Goal: Task Accomplishment & Management: Use online tool/utility

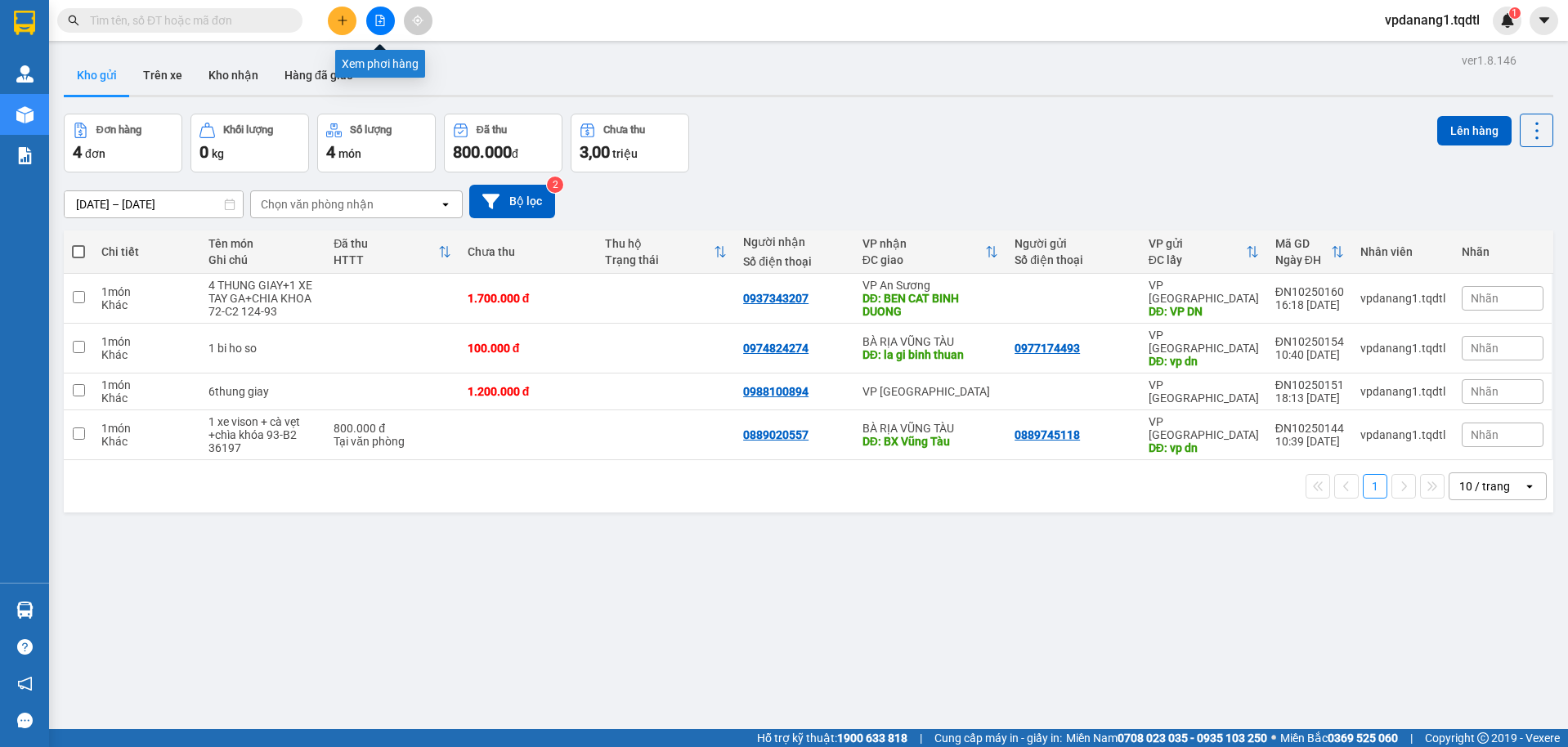
click at [382, 23] on icon "file-add" at bounding box center [380, 21] width 11 height 11
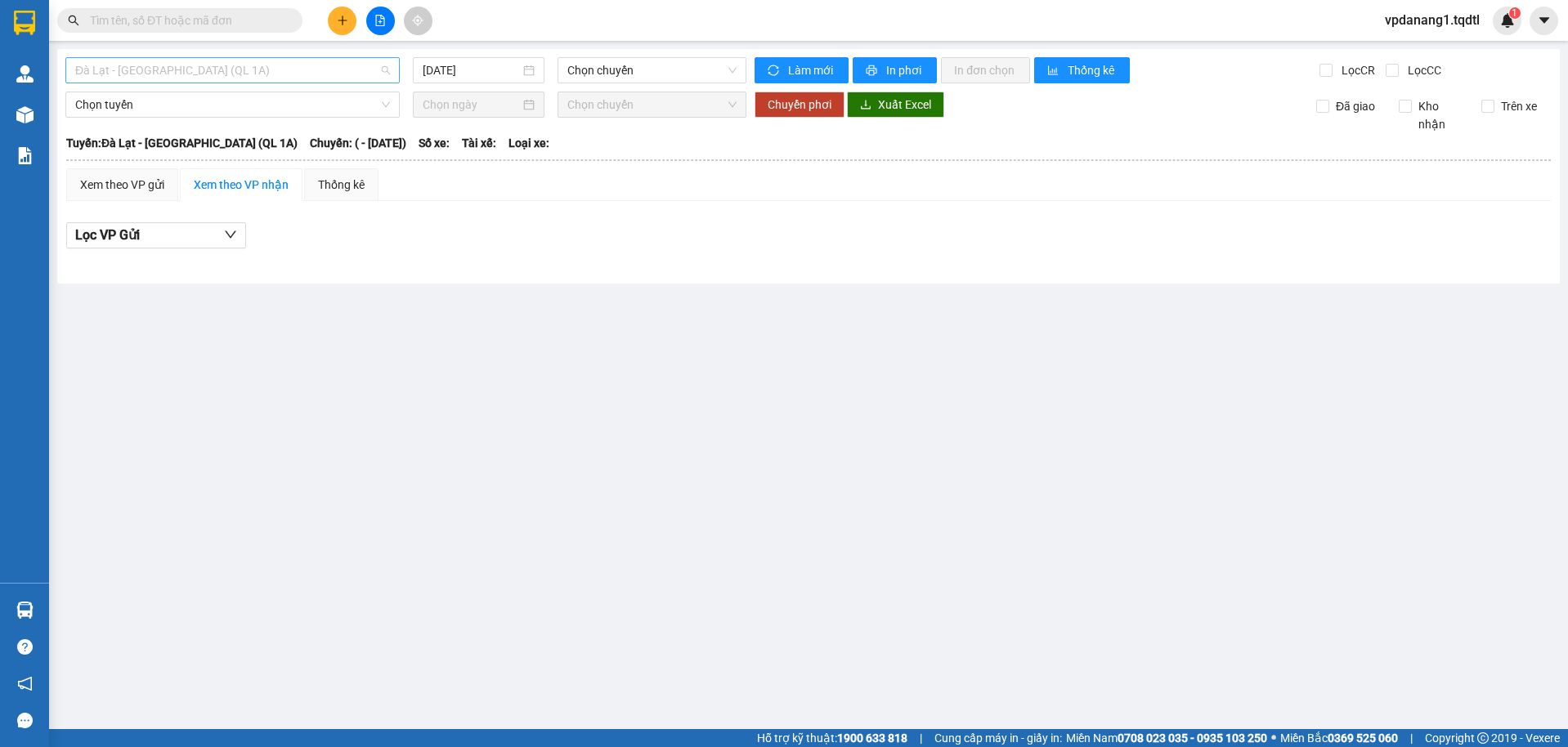
click at [316, 74] on span "Đà Lạt - [GEOGRAPHIC_DATA] (QL 1A)" at bounding box center [233, 70] width 315 height 25
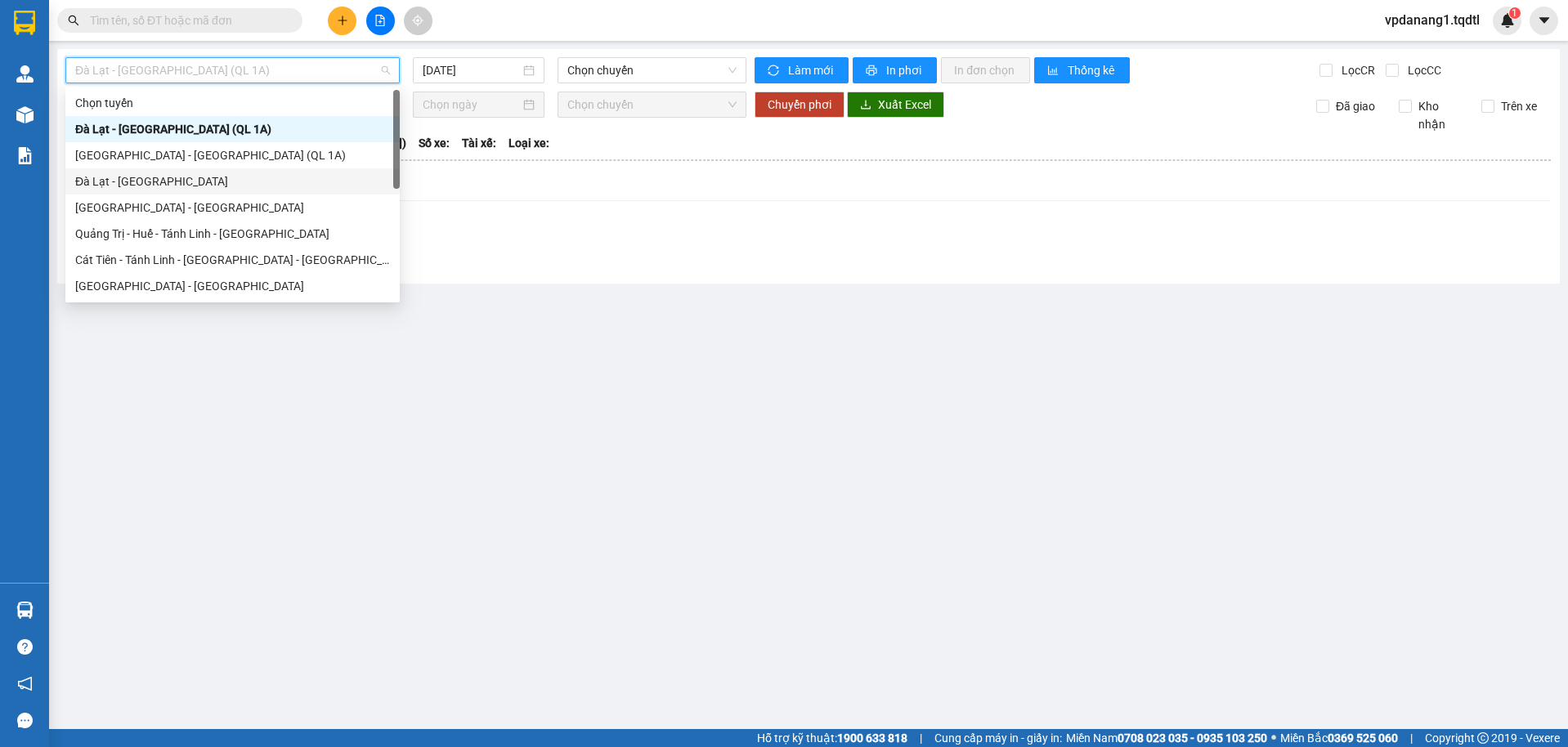
scroll to position [164, 0]
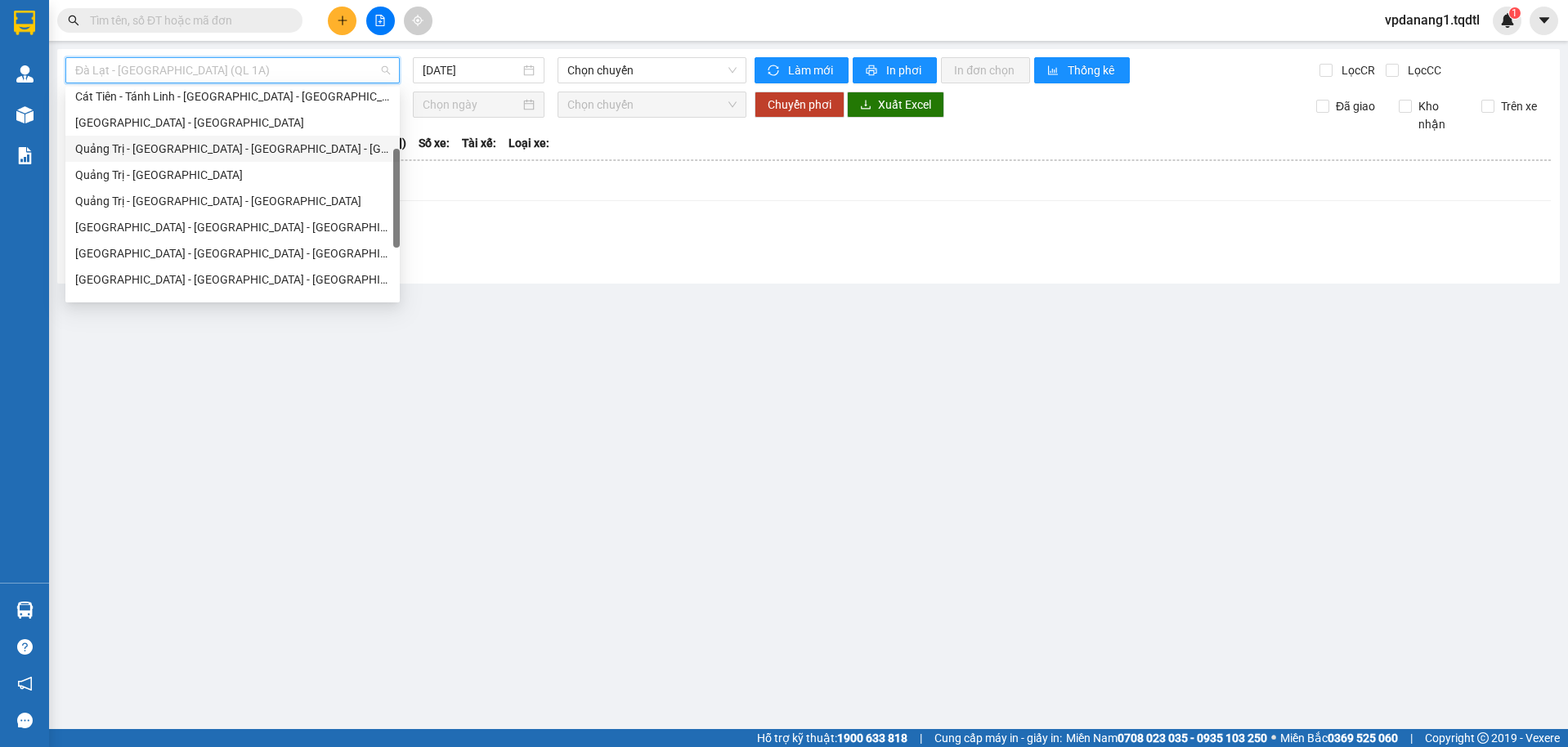
click at [259, 148] on div "Quảng Trị - Huế - Đà Nẵng - Vũng Tàu" at bounding box center [233, 148] width 315 height 18
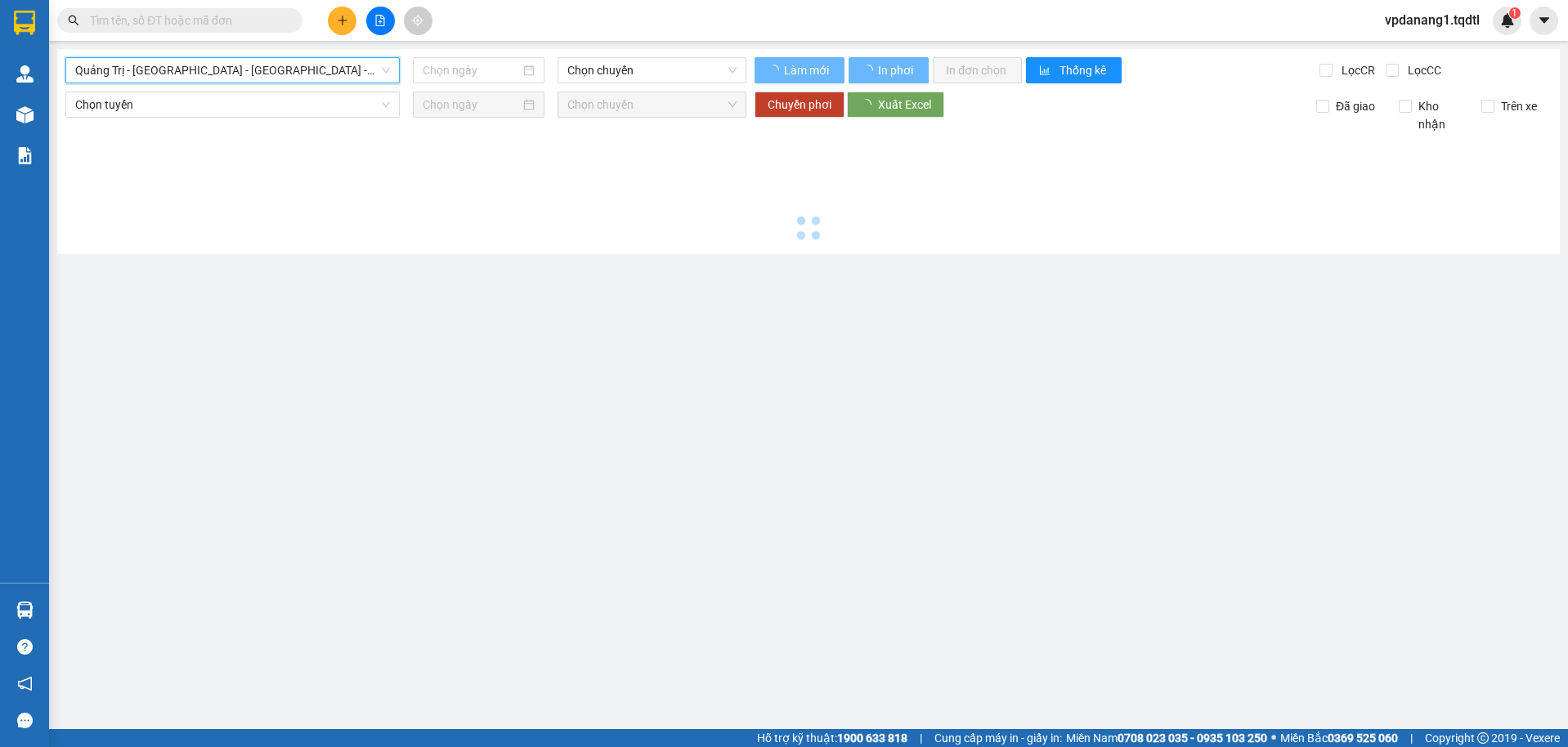
type input "[DATE]"
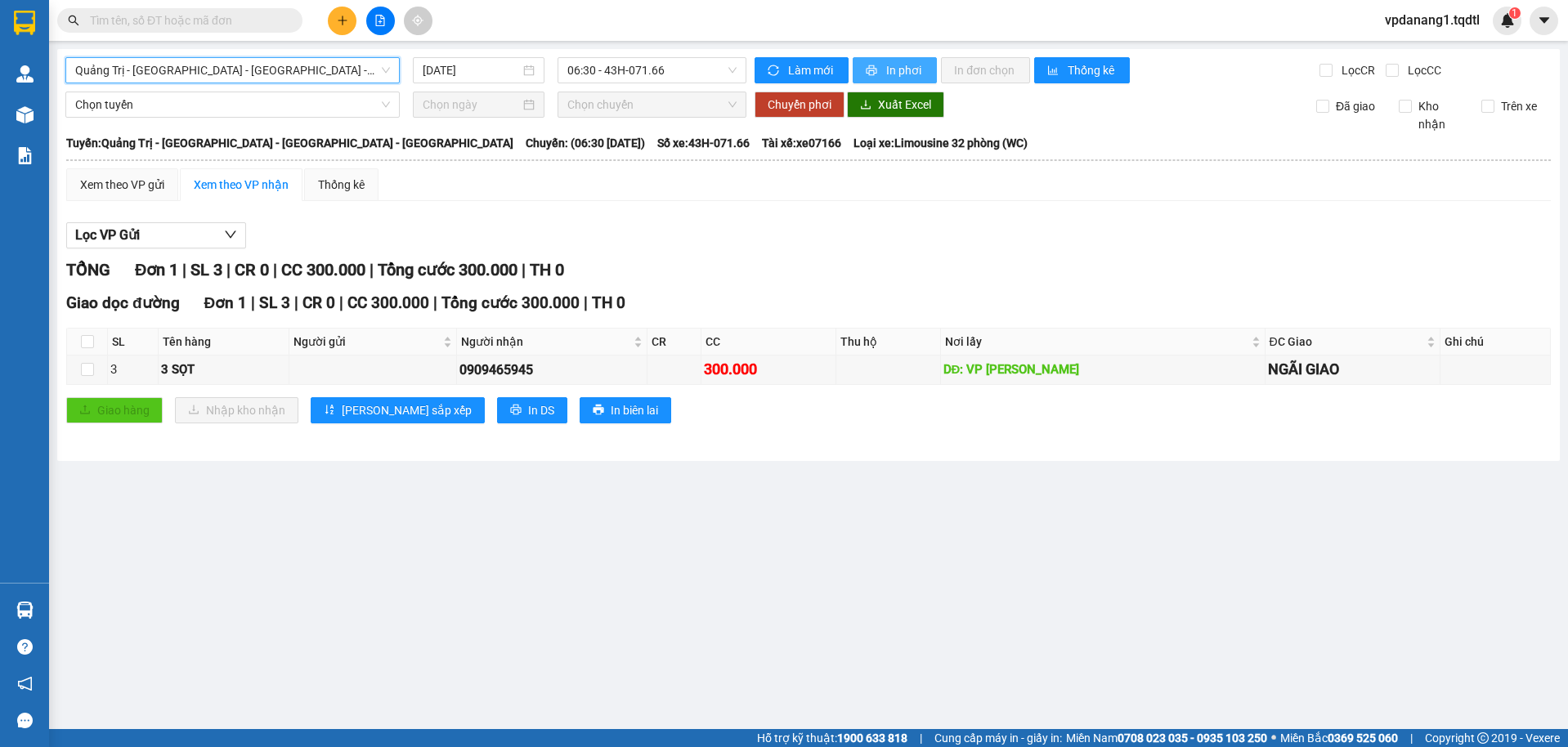
click at [900, 64] on span "In phơi" at bounding box center [905, 70] width 38 height 18
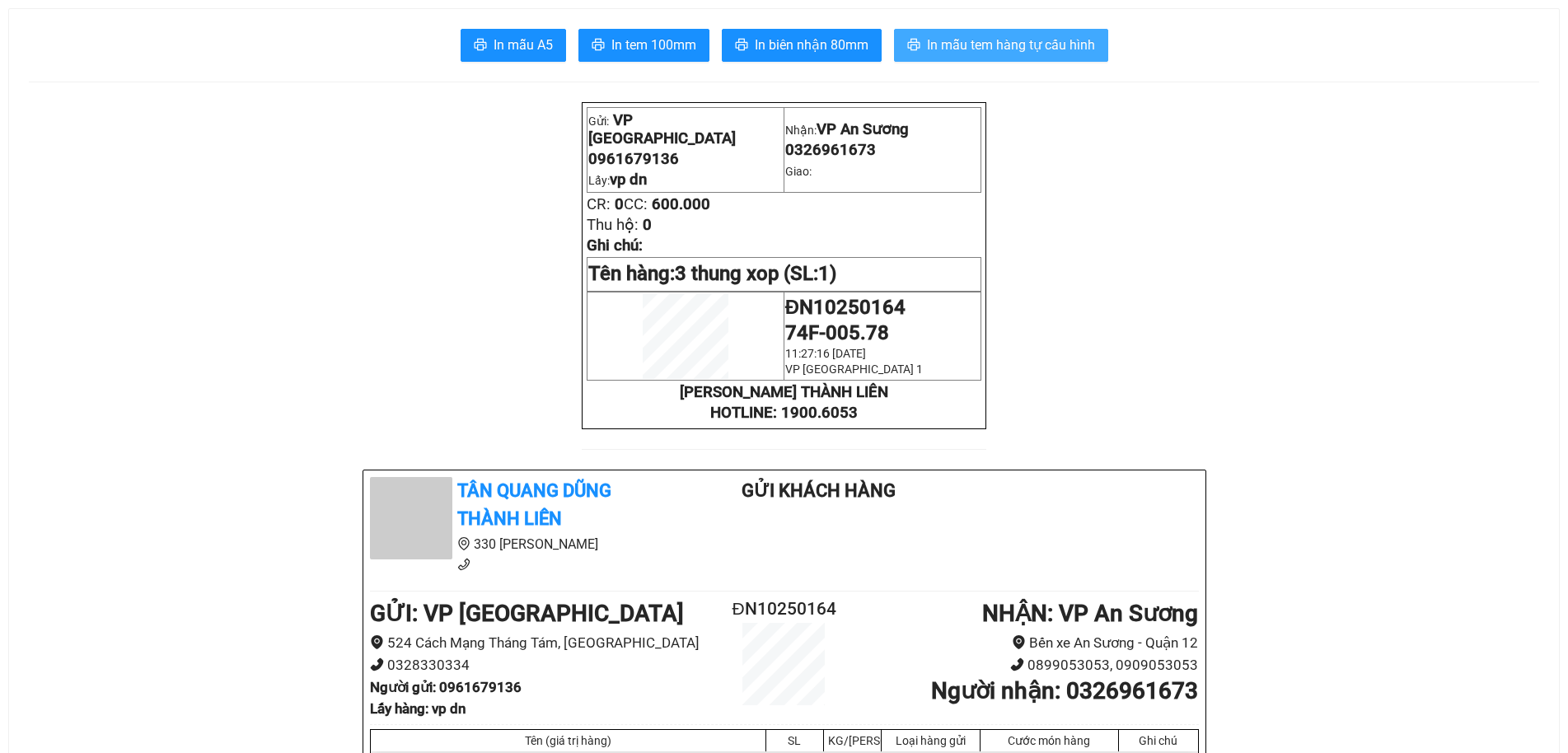
click at [951, 37] on span "In mẫu tem hàng tự cấu hình" at bounding box center [1010, 45] width 168 height 21
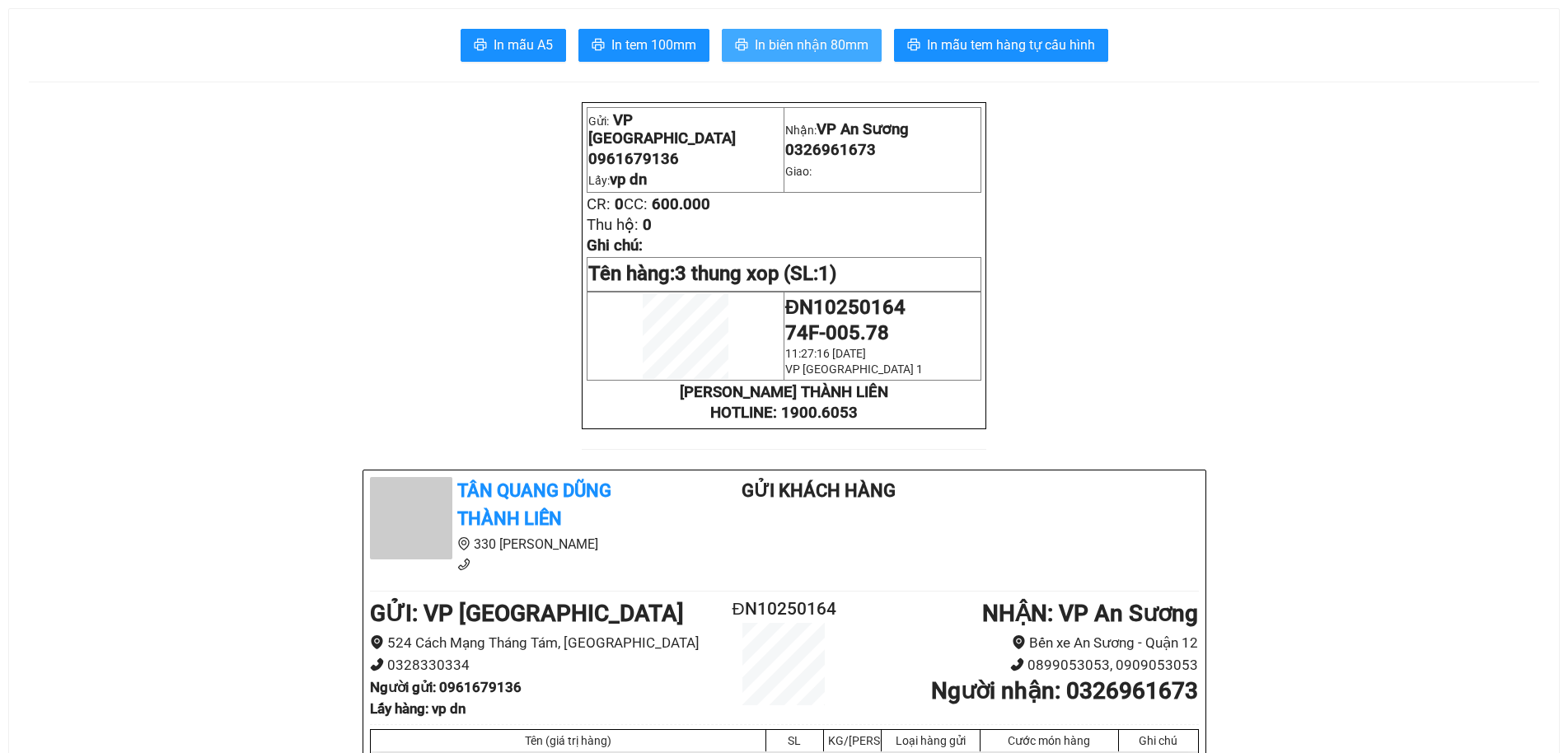
click at [807, 57] on button "In biên nhận 80mm" at bounding box center [802, 45] width 160 height 33
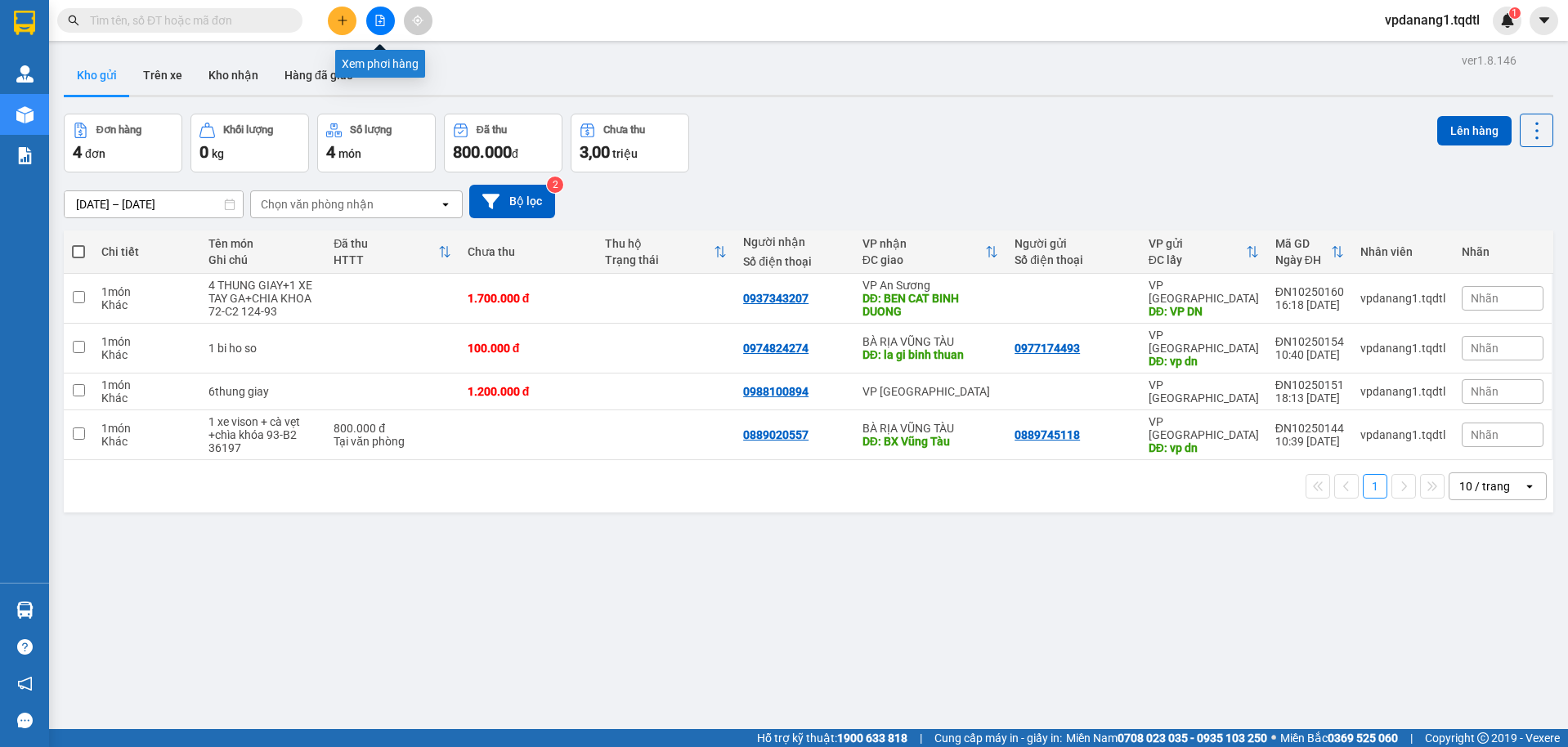
click at [376, 22] on icon "file-add" at bounding box center [380, 21] width 11 height 11
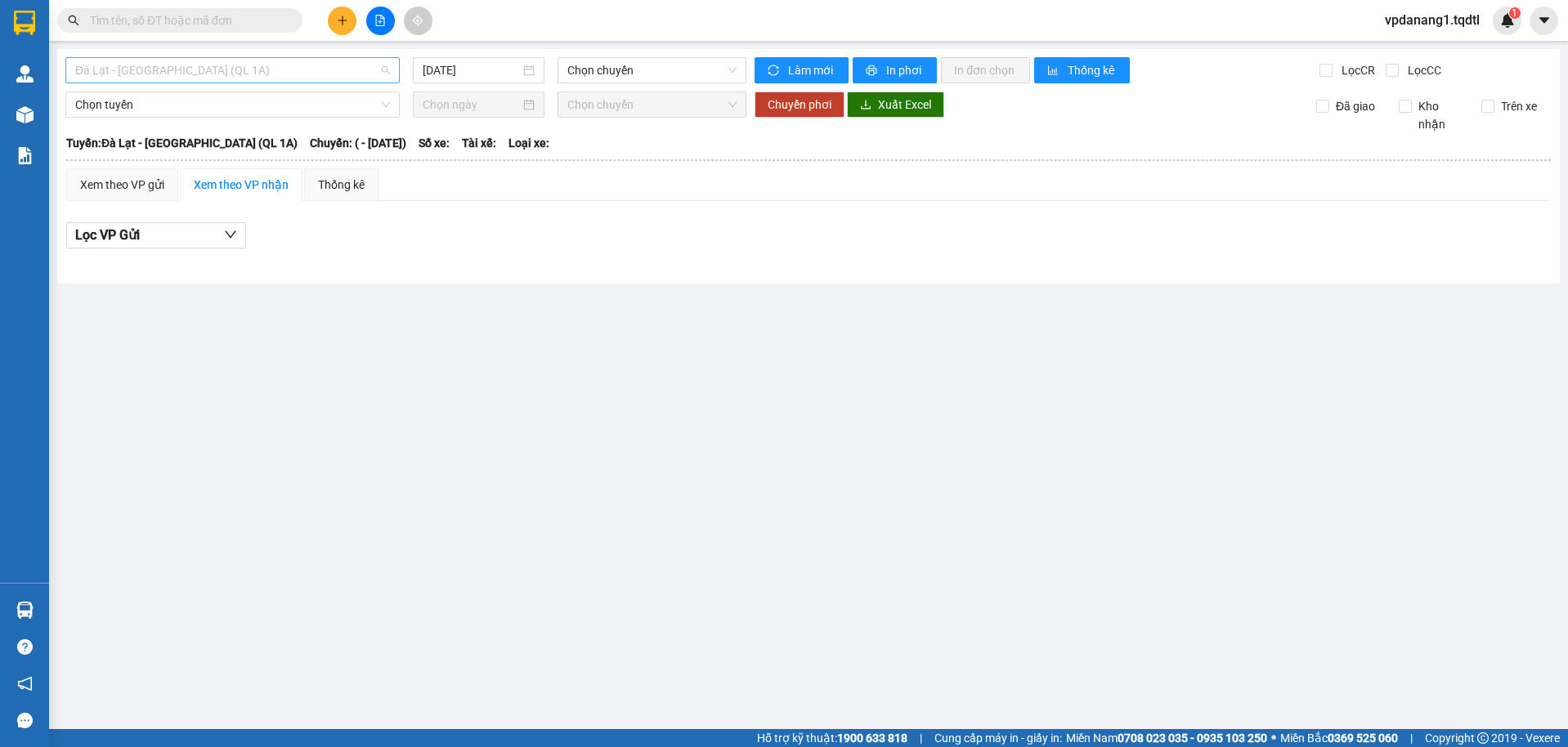
click at [340, 62] on span "Đà Lạt - [GEOGRAPHIC_DATA] (QL 1A)" at bounding box center [233, 70] width 315 height 25
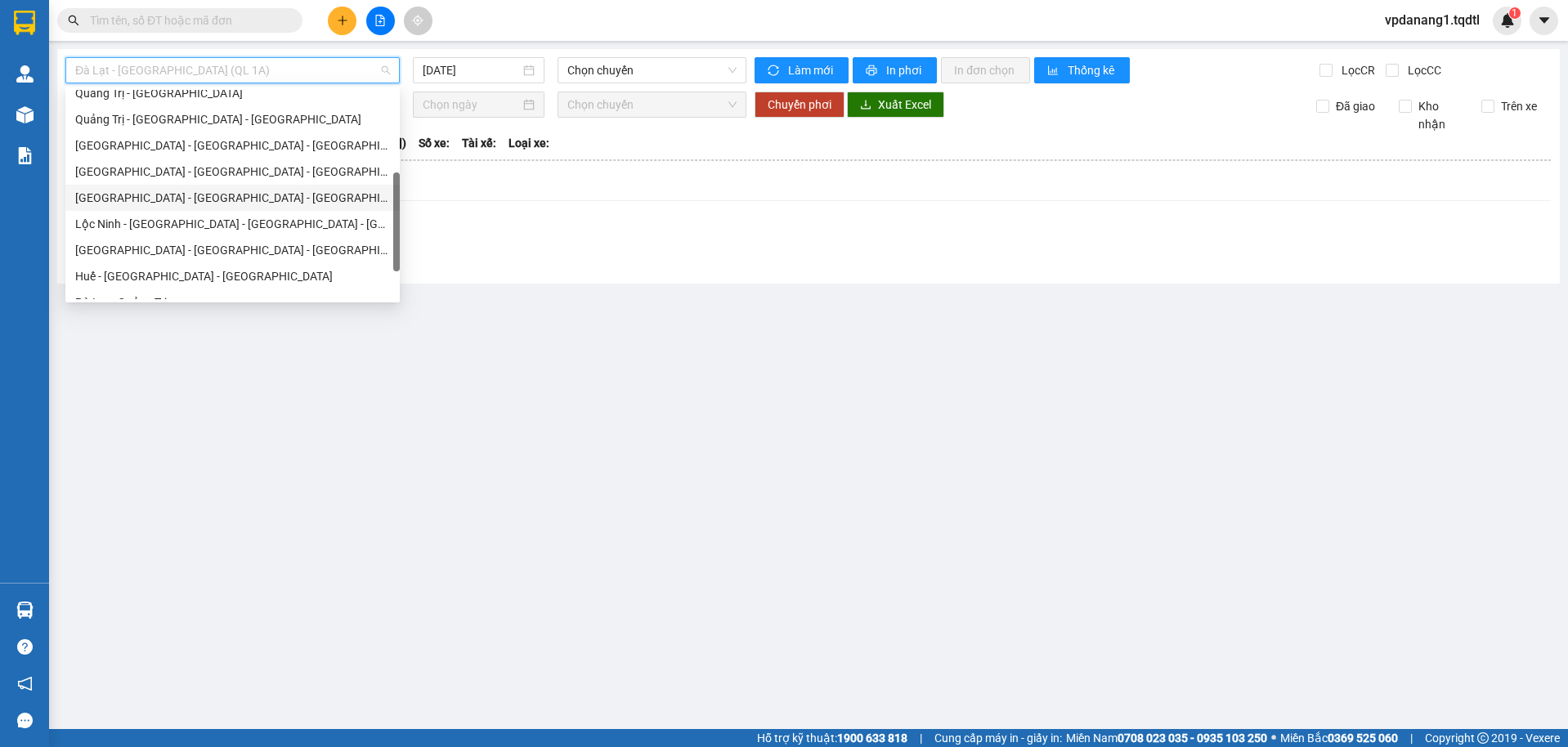
scroll to position [164, 0]
click at [262, 177] on div "Quảng Trị - [GEOGRAPHIC_DATA]" at bounding box center [233, 174] width 315 height 18
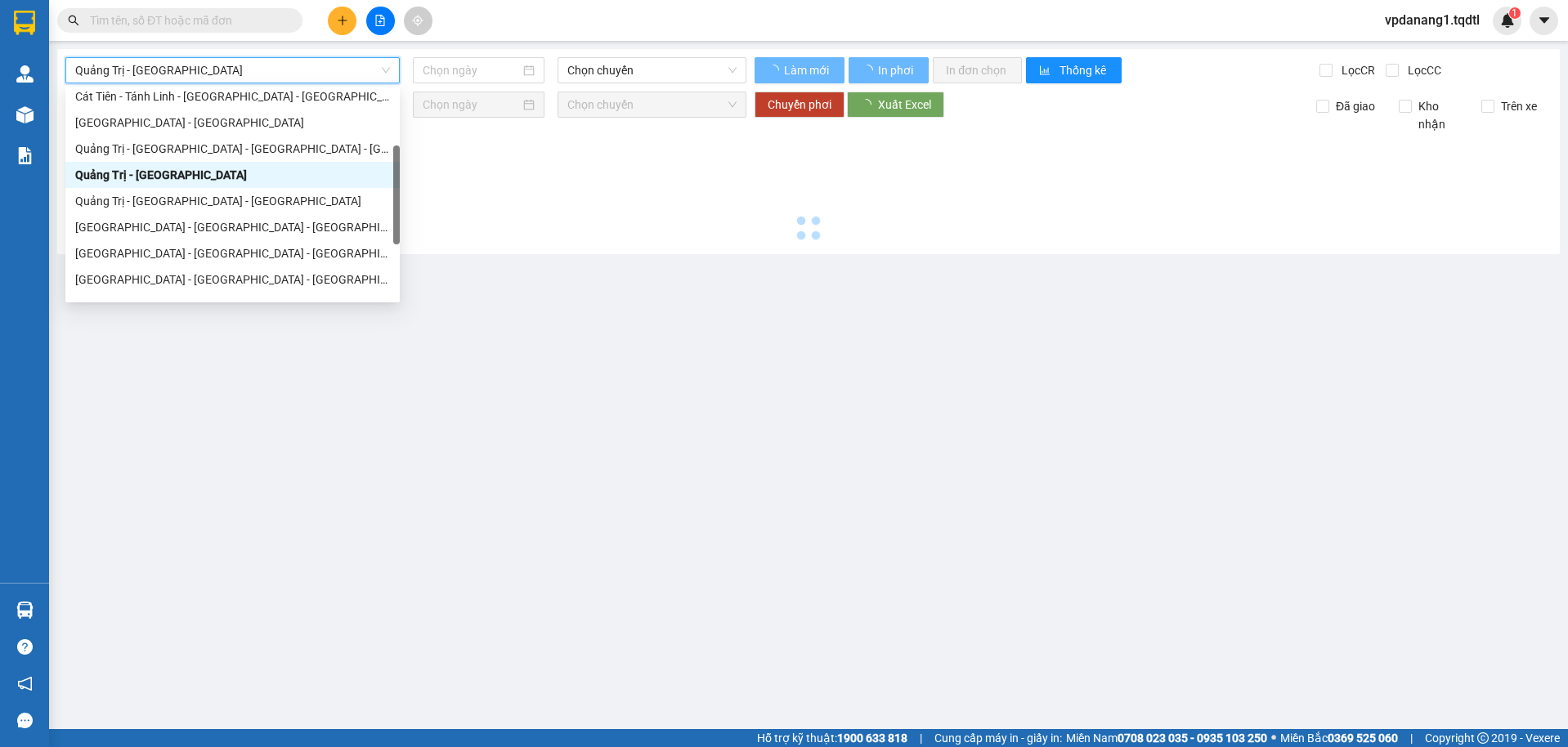
type input "[DATE]"
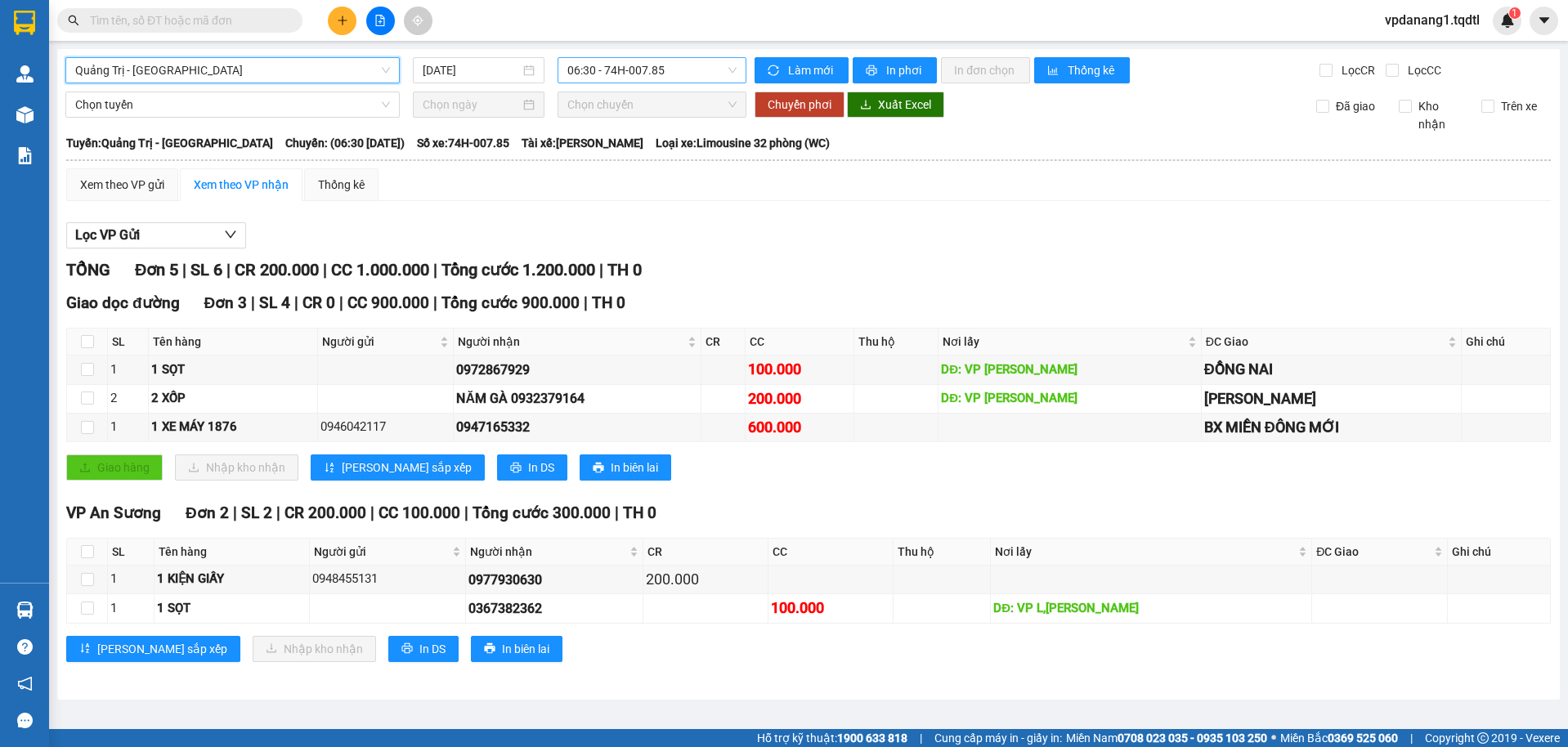
click at [605, 69] on span "06:30 - 74H-007.85" at bounding box center [653, 70] width 170 height 25
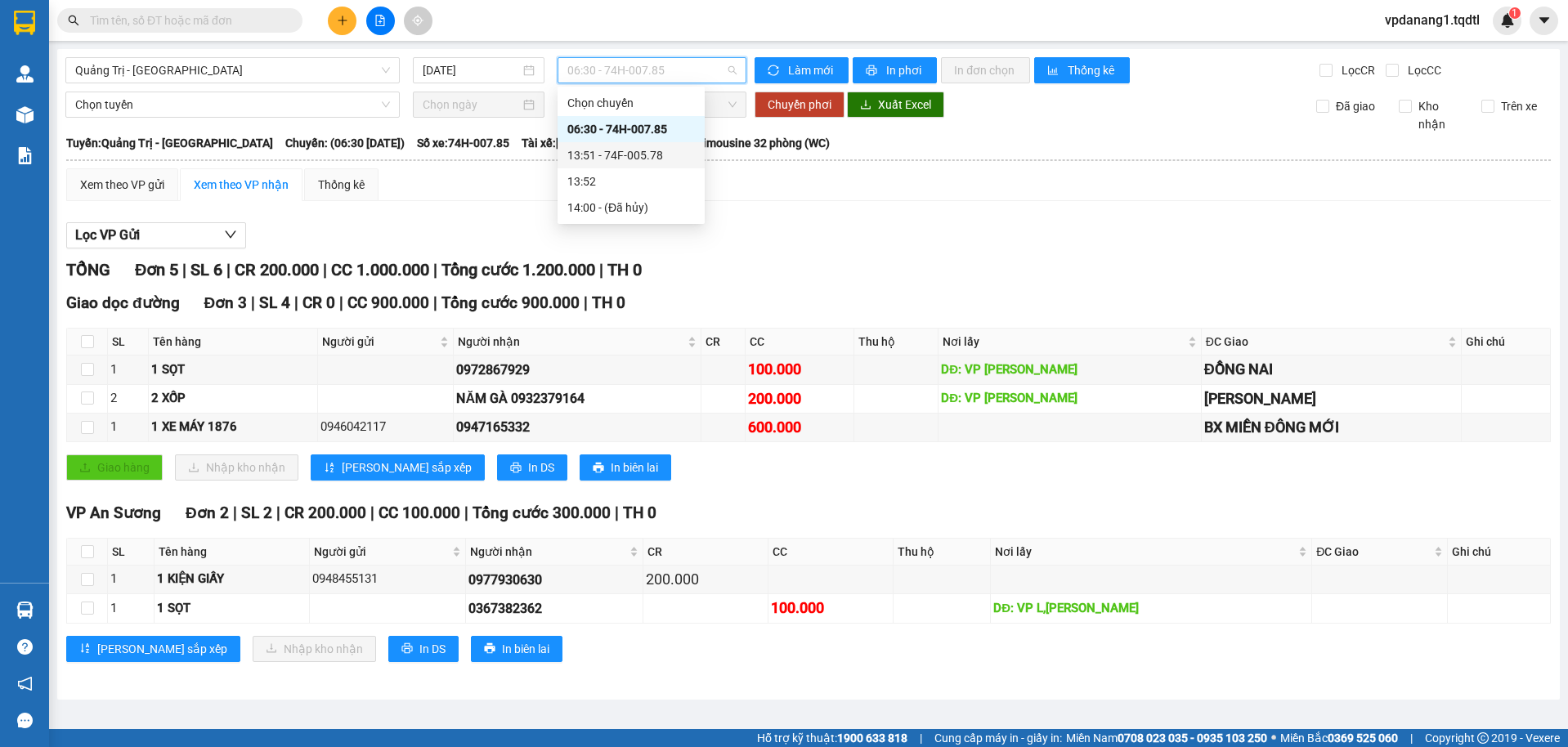
click at [594, 157] on div "13:51 - 74F-005.78" at bounding box center [631, 155] width 128 height 18
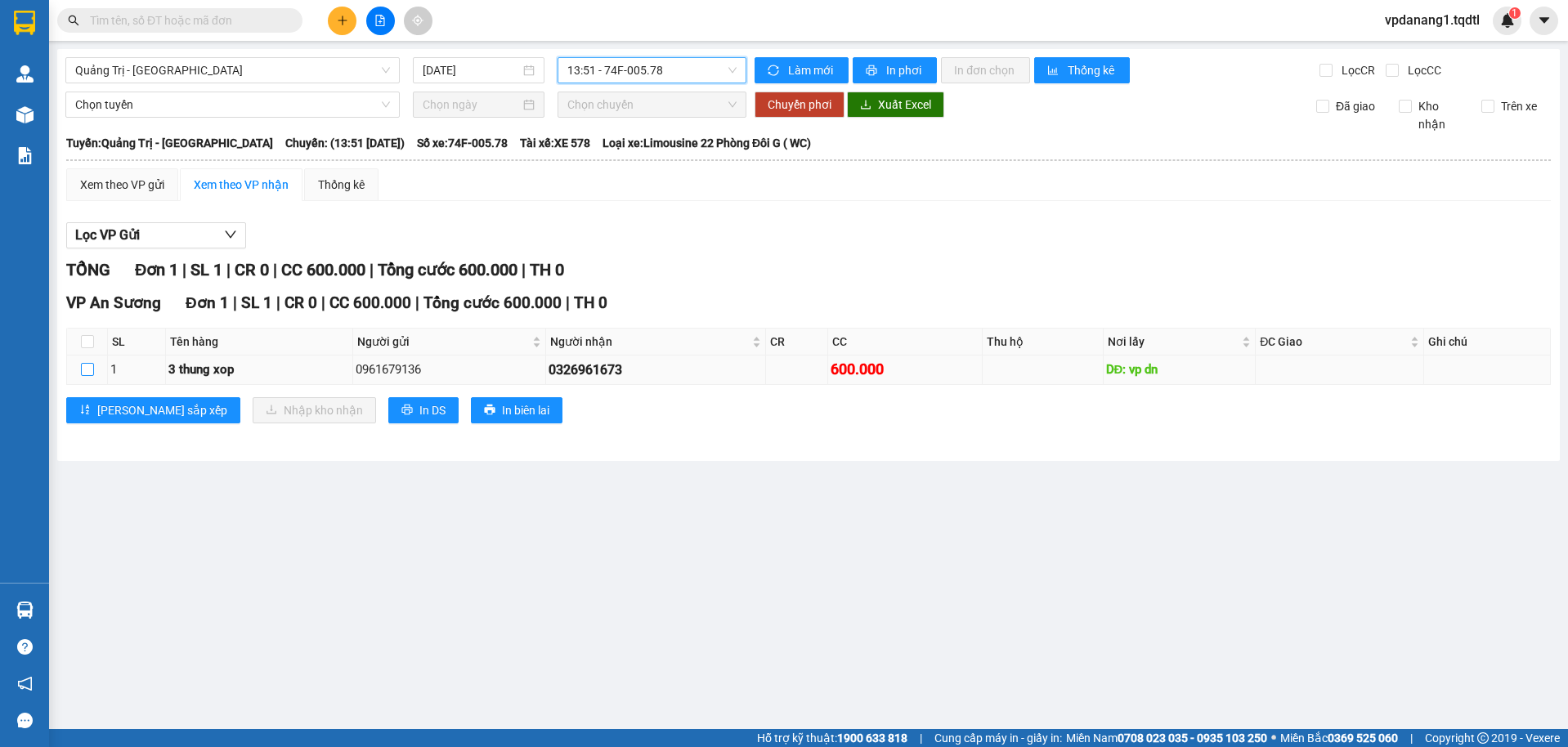
click at [88, 370] on input "checkbox" at bounding box center [88, 370] width 13 height 13
checkbox input "true"
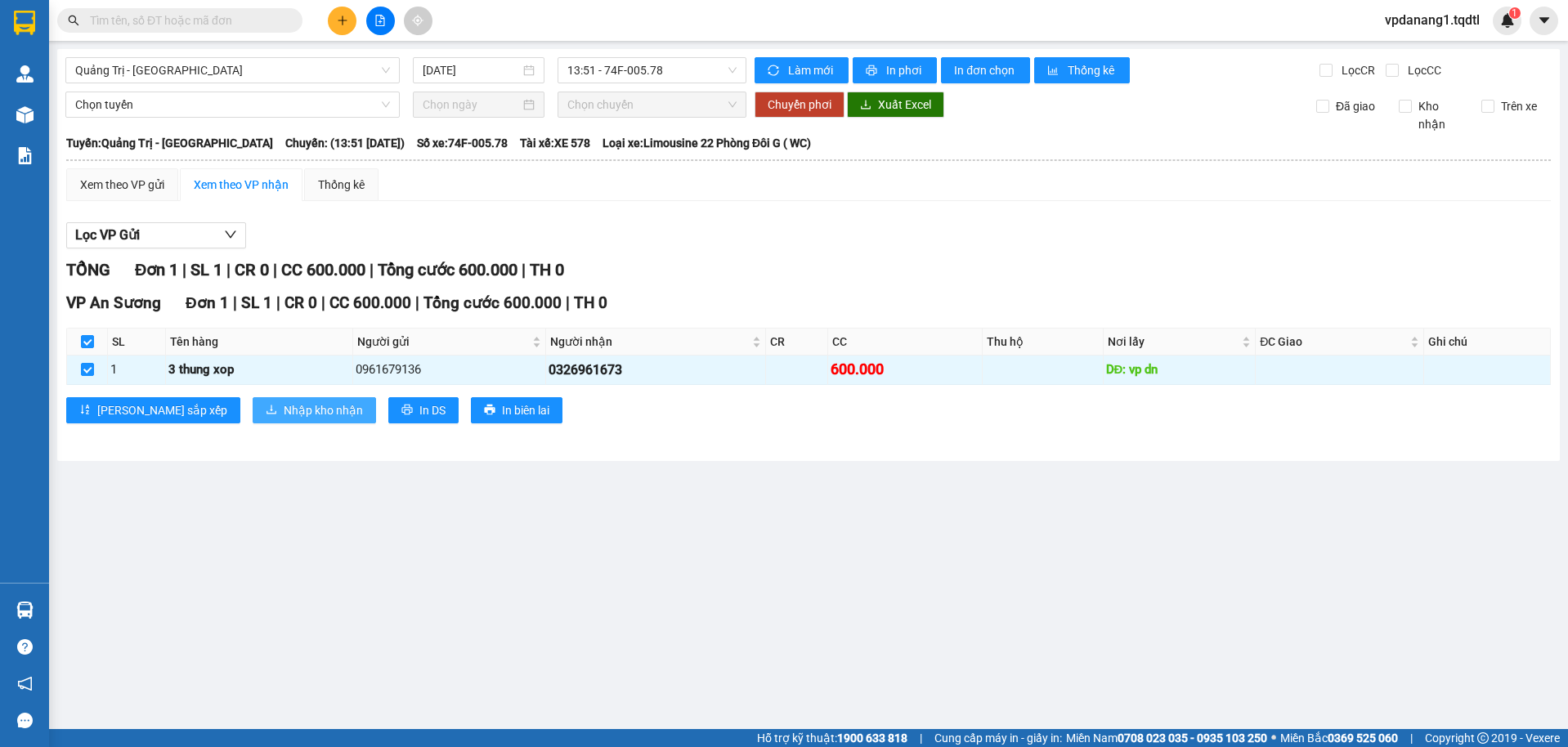
click at [284, 405] on span "Nhập kho nhận" at bounding box center [323, 409] width 79 height 18
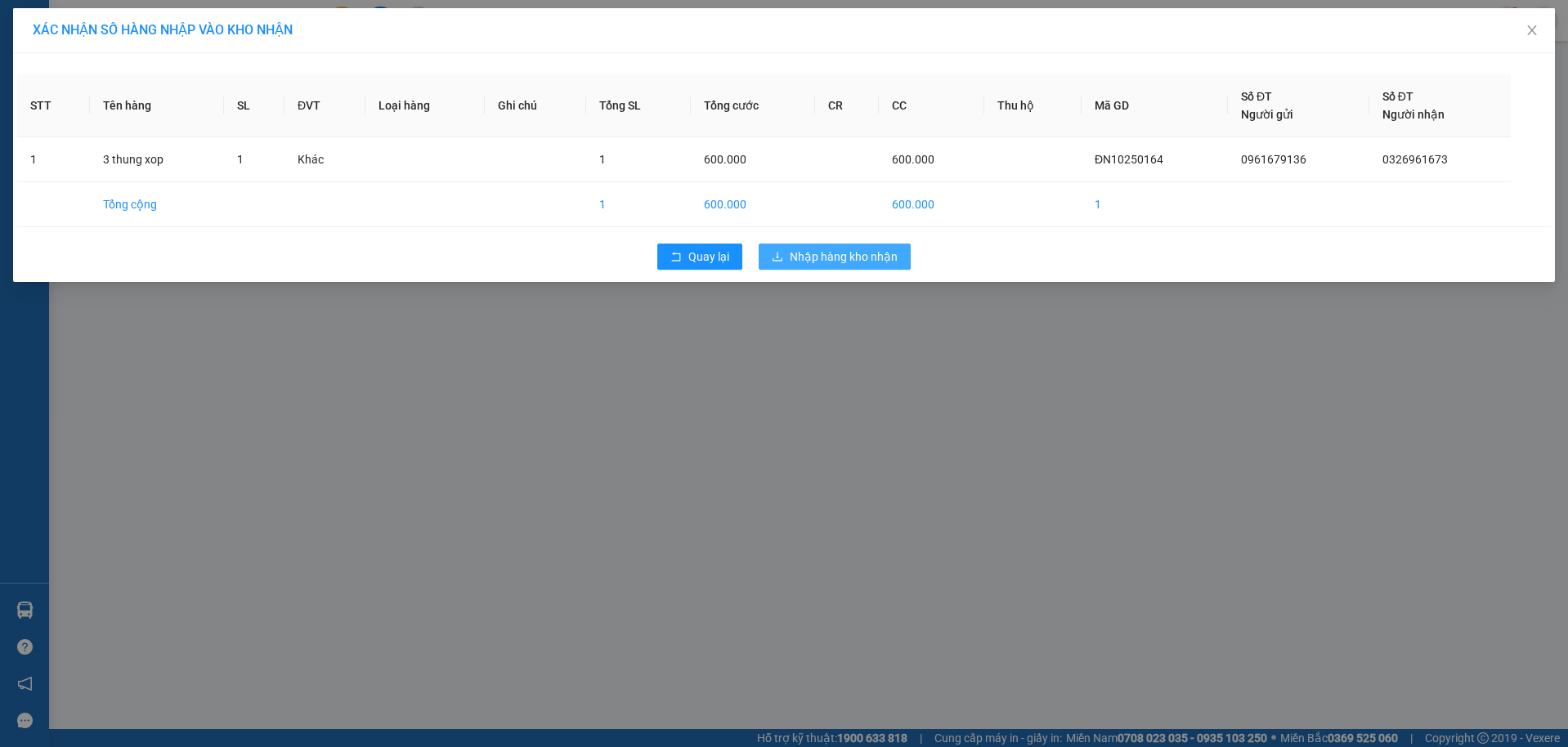
click at [818, 260] on span "Nhập hàng kho nhận" at bounding box center [844, 256] width 108 height 18
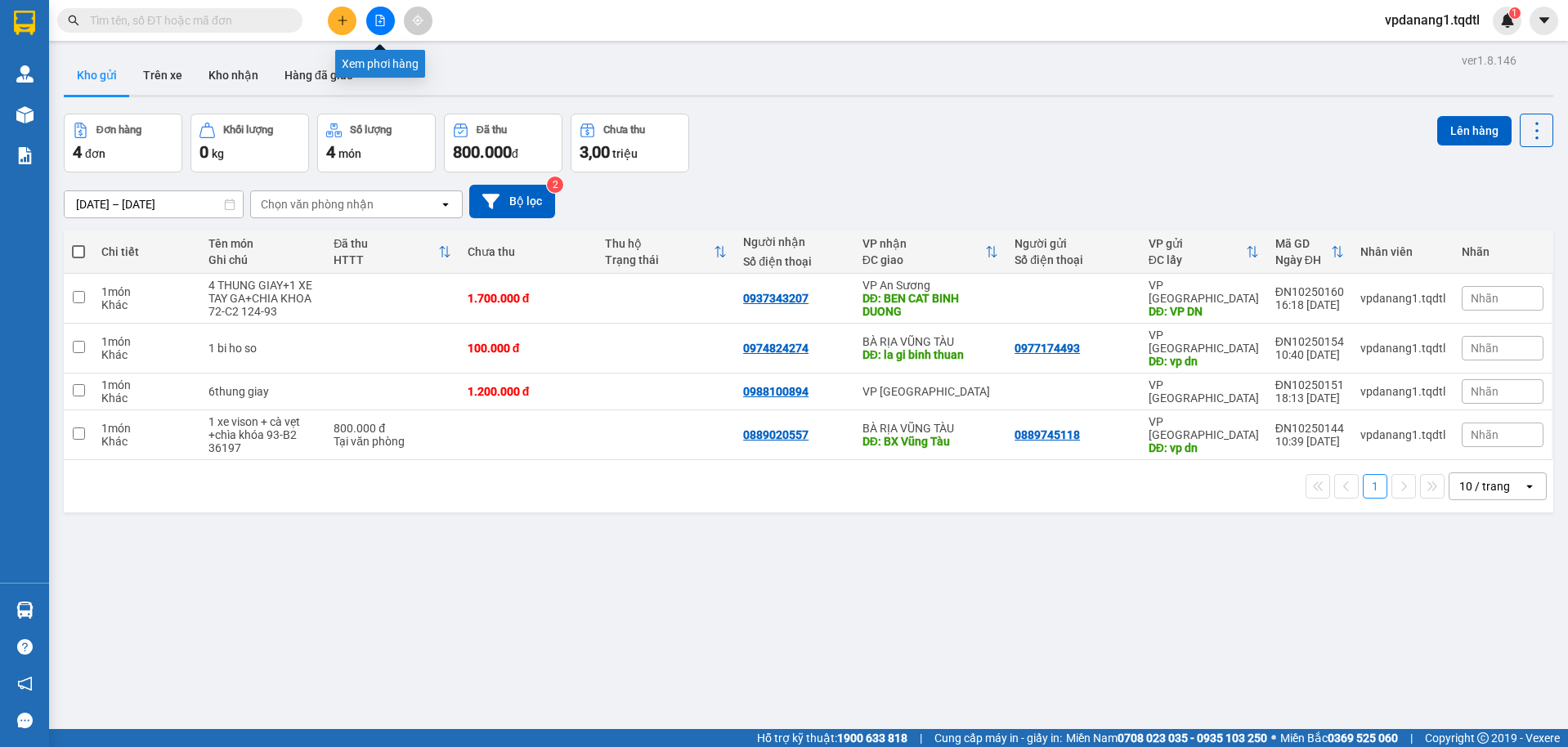
click at [388, 23] on button at bounding box center [380, 21] width 28 height 28
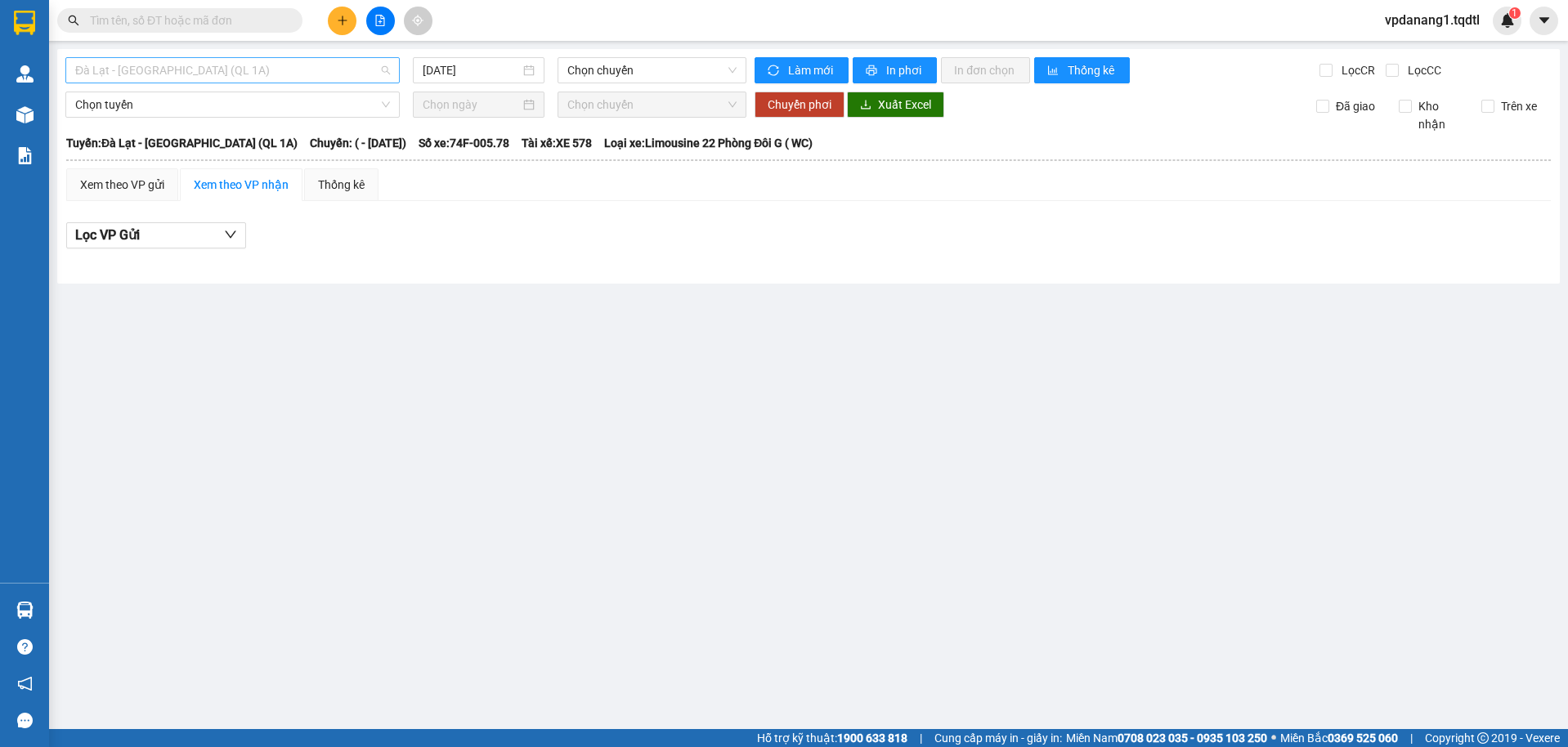
click at [301, 65] on span "Đà Lạt - [GEOGRAPHIC_DATA] (QL 1A)" at bounding box center [233, 70] width 315 height 25
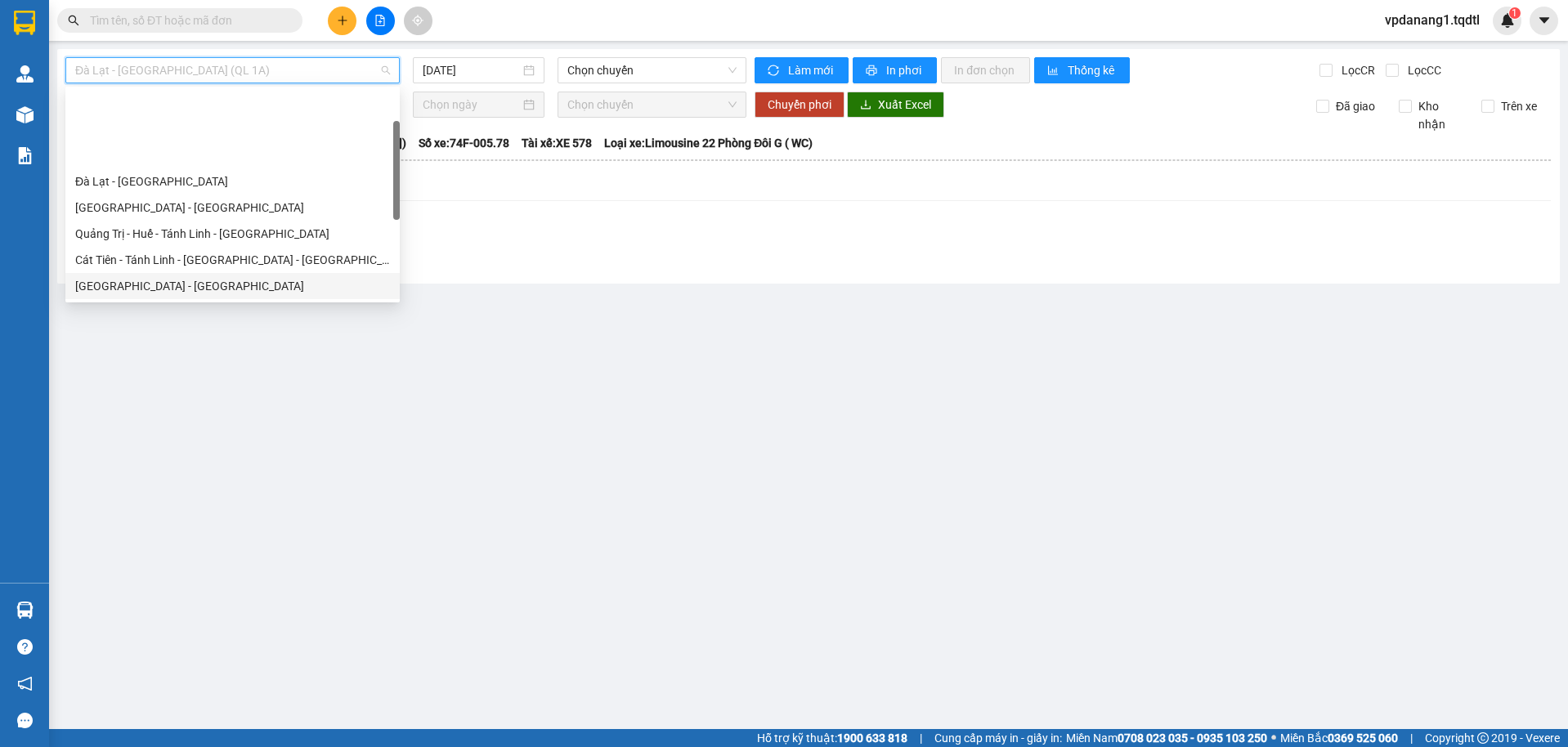
scroll to position [164, 0]
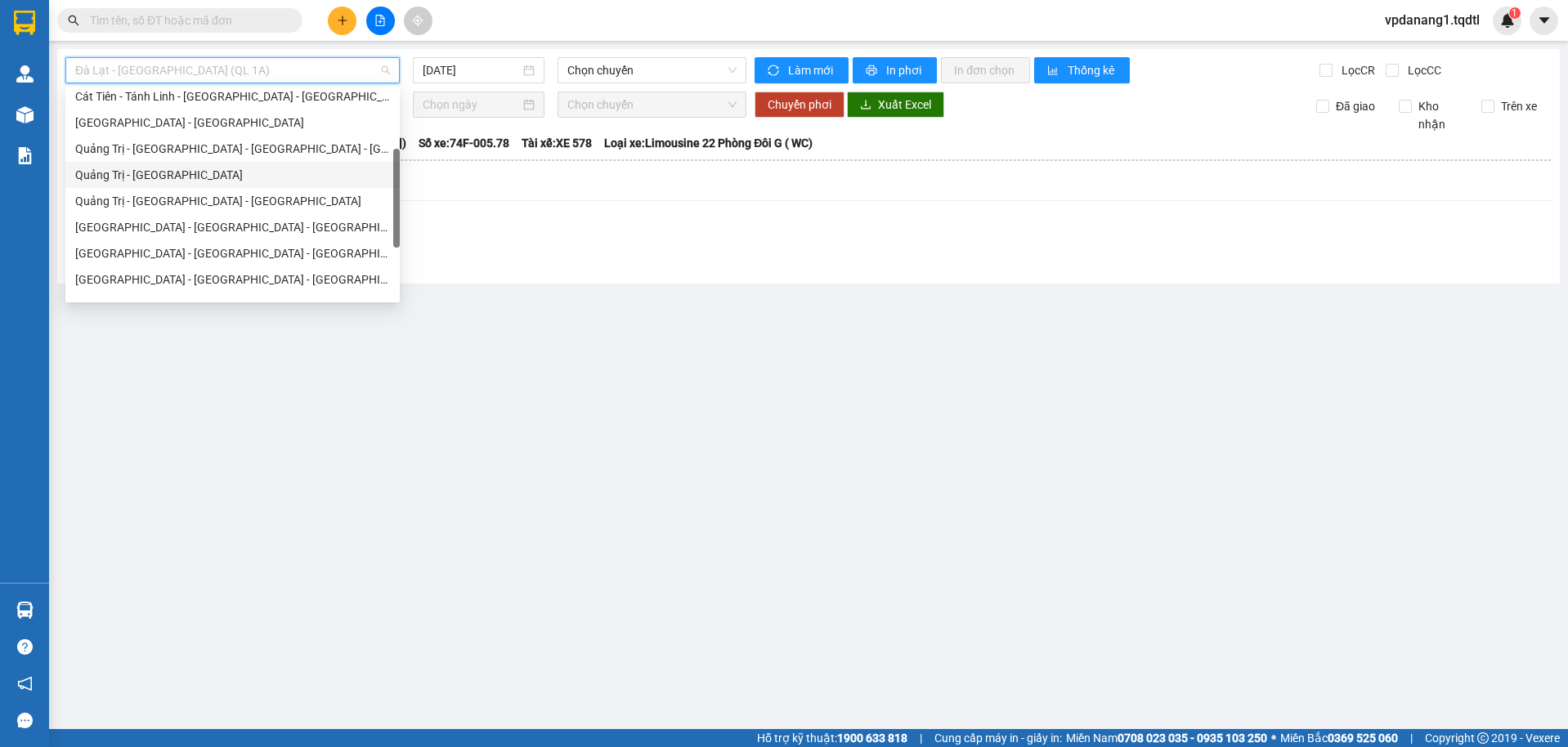
click at [238, 182] on div "Quảng Trị - [GEOGRAPHIC_DATA]" at bounding box center [233, 174] width 315 height 18
type input "[DATE]"
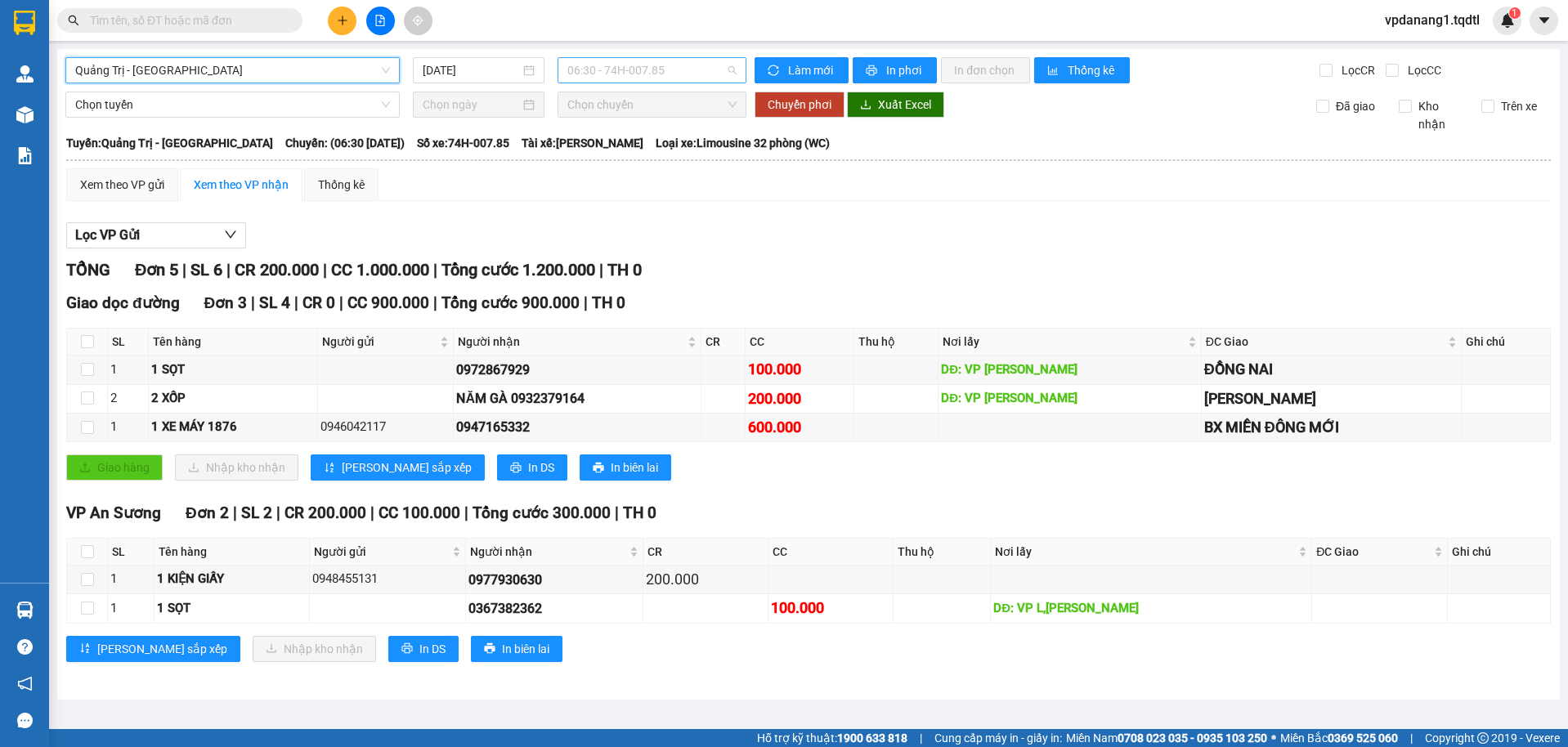
click at [586, 63] on span "06:30 - 74H-007.85" at bounding box center [653, 70] width 170 height 25
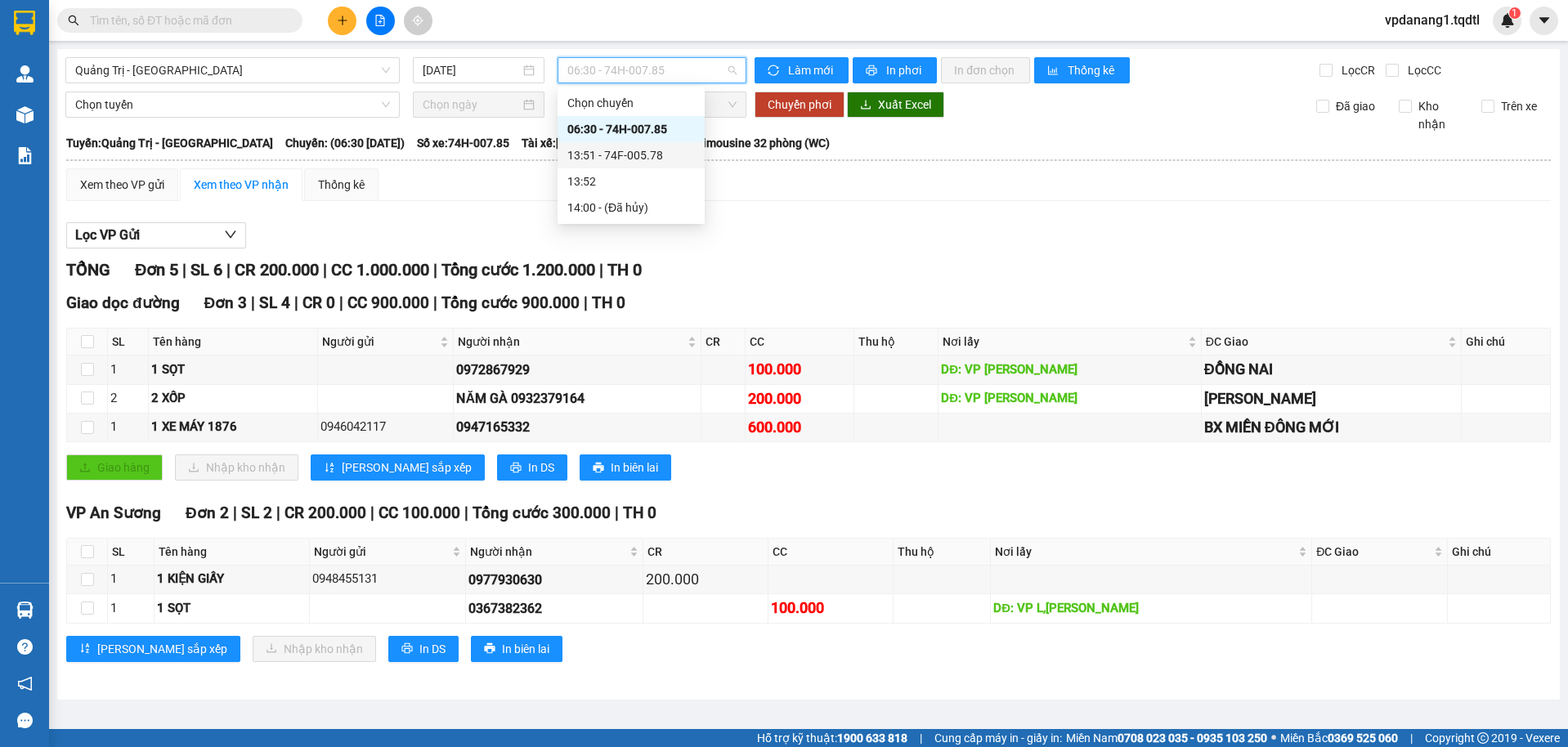
click at [597, 166] on div "13:51 - 74F-005.78" at bounding box center [631, 155] width 148 height 26
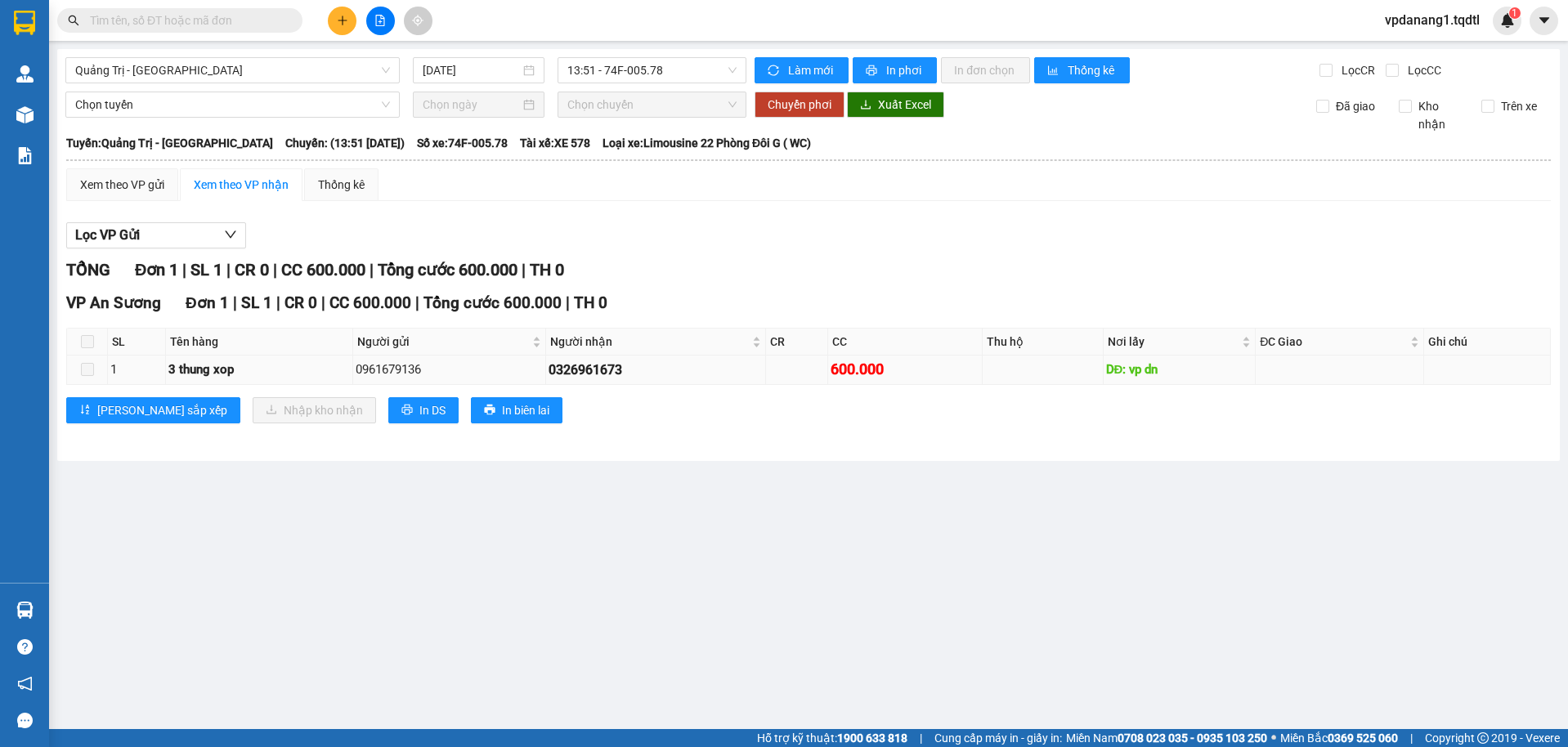
click at [94, 373] on td at bounding box center [87, 370] width 41 height 28
click at [87, 363] on span at bounding box center [88, 370] width 13 height 13
click at [93, 350] on label at bounding box center [88, 341] width 13 height 18
click at [154, 184] on div "Xem theo VP gửi" at bounding box center [122, 184] width 84 height 18
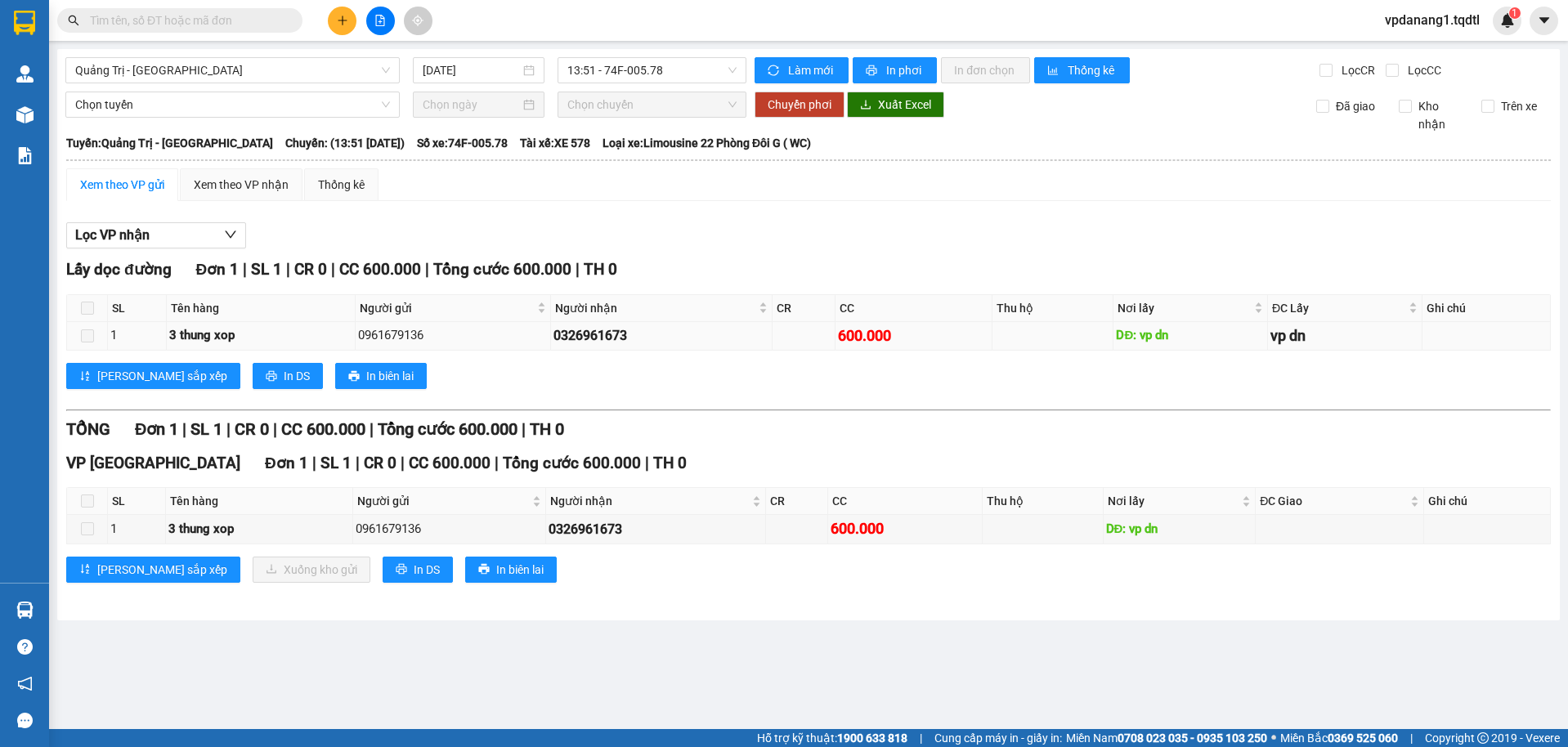
click at [81, 336] on span at bounding box center [88, 336] width 13 height 13
click at [95, 313] on th at bounding box center [87, 308] width 41 height 27
click at [95, 336] on td at bounding box center [87, 336] width 41 height 28
click at [91, 529] on span at bounding box center [88, 529] width 13 height 13
click at [83, 334] on span at bounding box center [88, 336] width 13 height 13
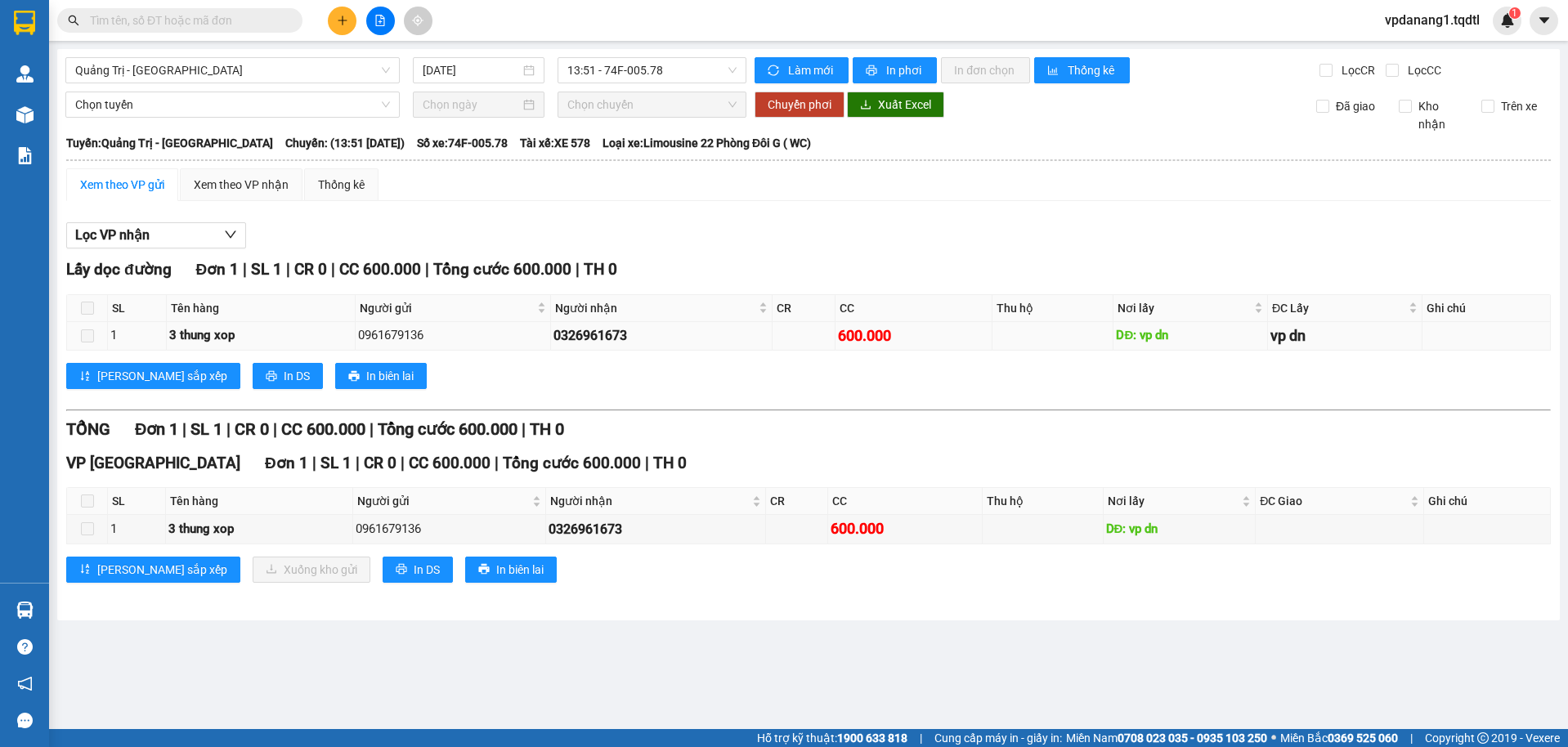
click at [85, 334] on span at bounding box center [88, 336] width 13 height 13
click at [86, 307] on span at bounding box center [88, 308] width 13 height 13
click at [90, 504] on span at bounding box center [88, 501] width 13 height 13
click at [90, 339] on span at bounding box center [88, 336] width 13 height 13
click at [88, 502] on span at bounding box center [88, 501] width 13 height 13
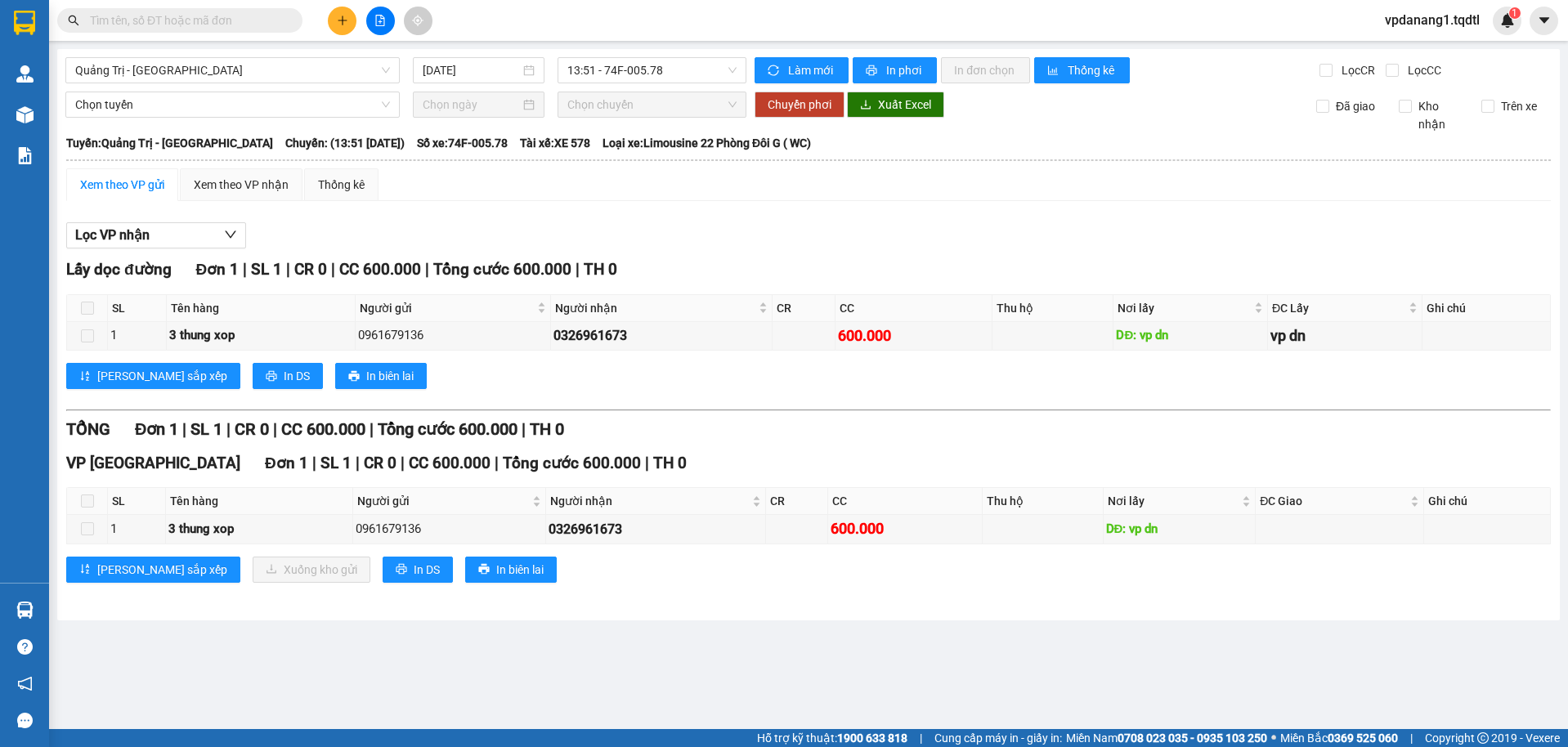
click at [88, 502] on span at bounding box center [88, 501] width 13 height 13
drag, startPoint x: 201, startPoint y: 514, endPoint x: 263, endPoint y: 519, distance: 62.2
click at [202, 514] on td "3 thung xop" at bounding box center [259, 529] width 187 height 28
click at [266, 520] on div "3 thung xop" at bounding box center [259, 530] width 182 height 20
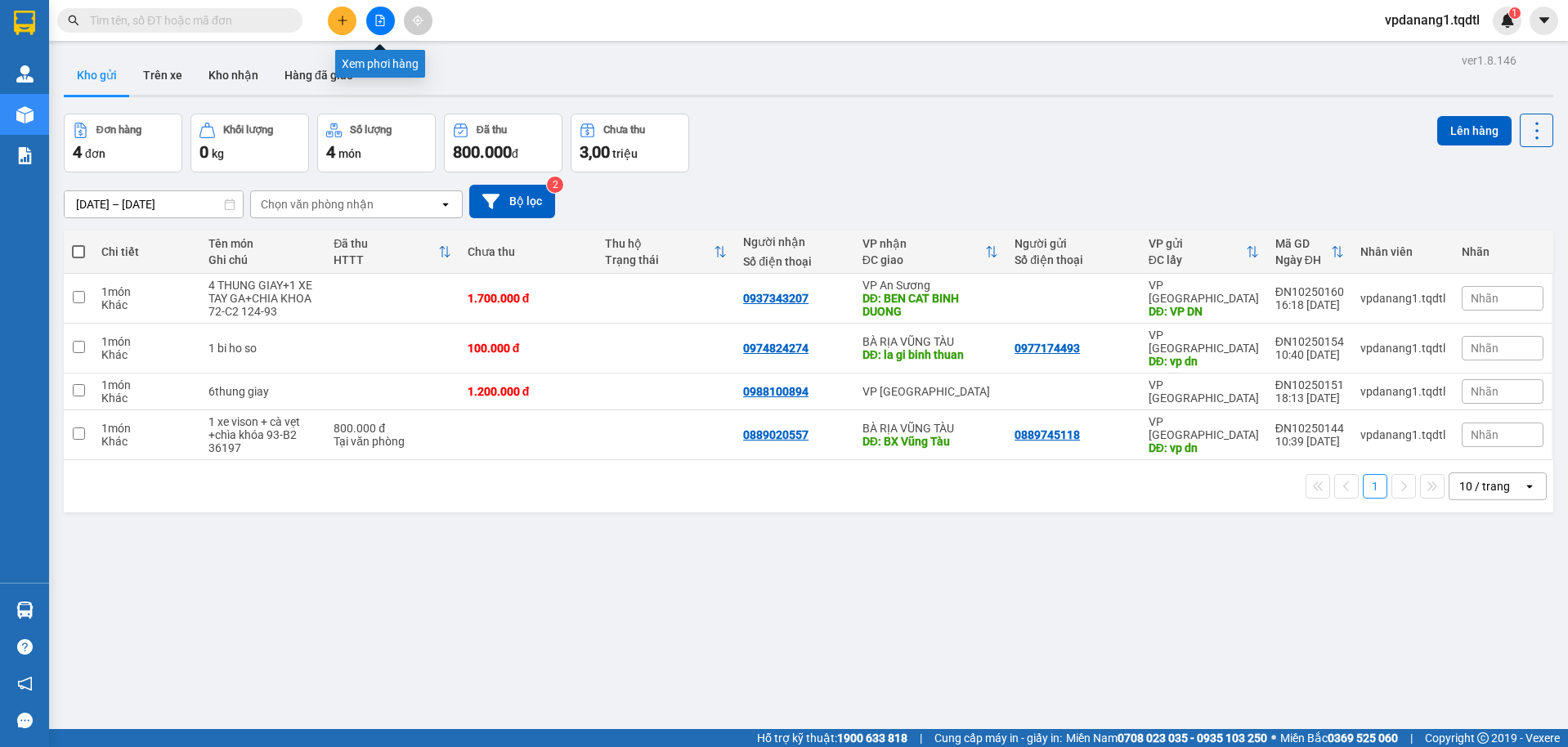
click at [383, 21] on icon "file-add" at bounding box center [380, 21] width 11 height 11
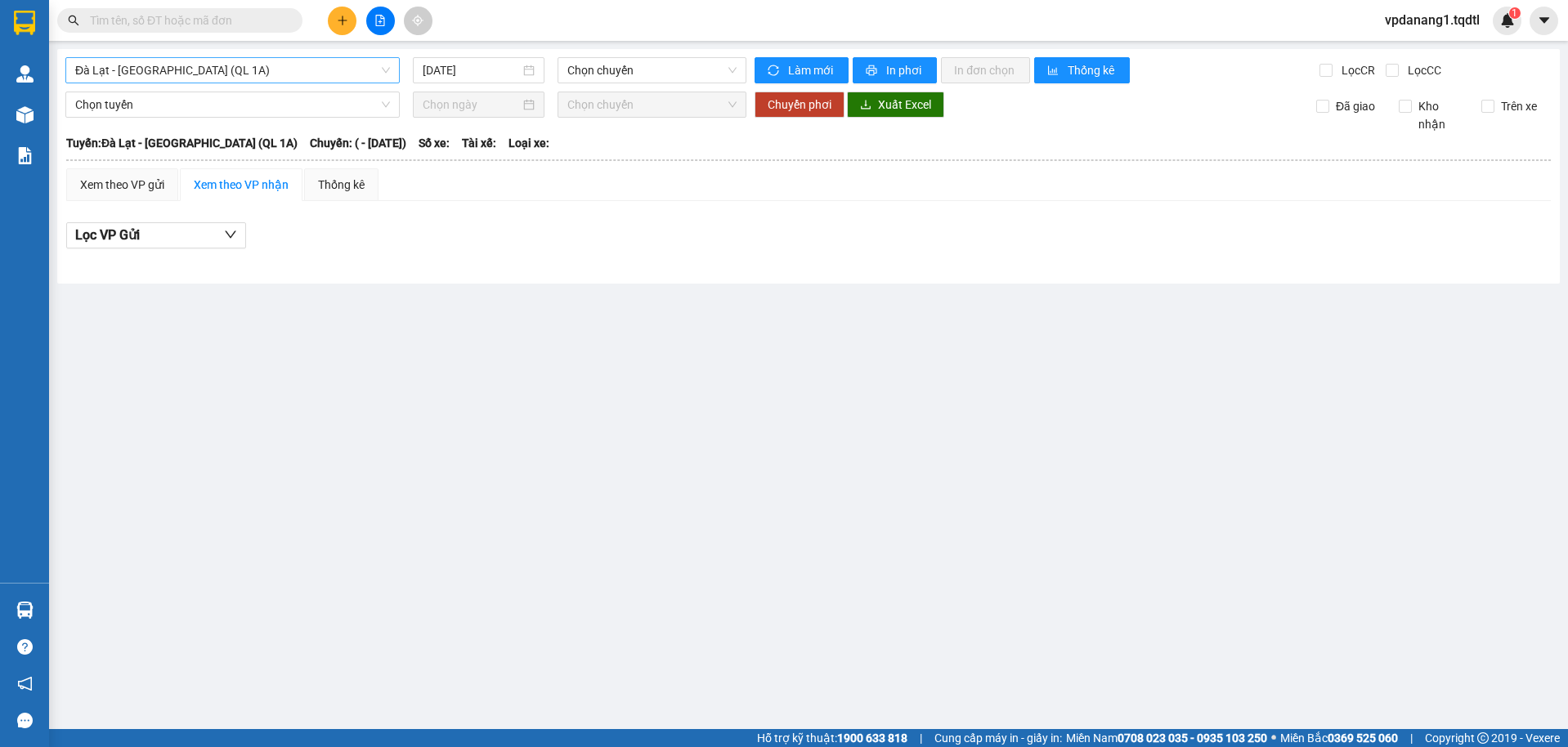
click at [271, 63] on span "Đà Lạt - [GEOGRAPHIC_DATA] (QL 1A)" at bounding box center [233, 70] width 315 height 25
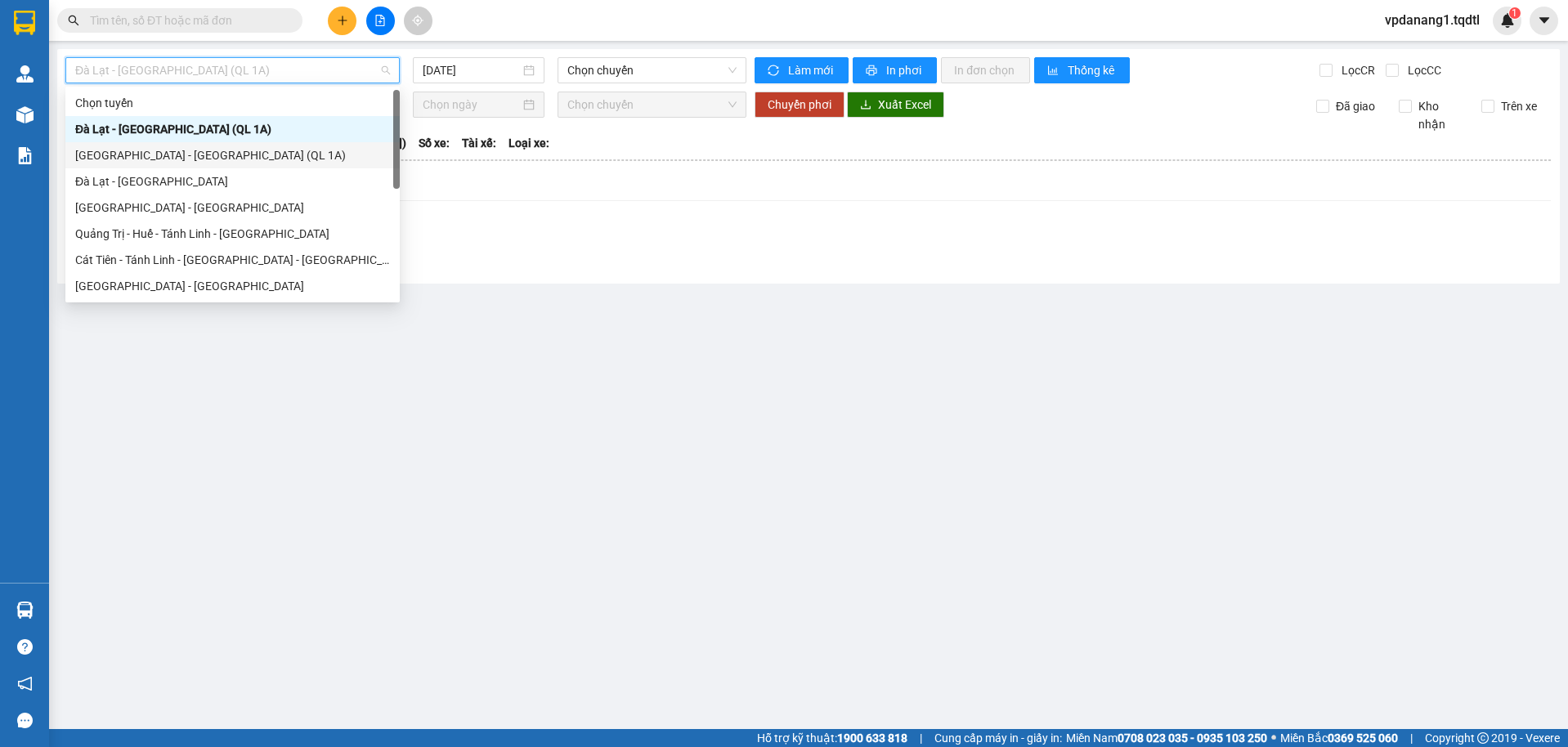
scroll to position [245, 0]
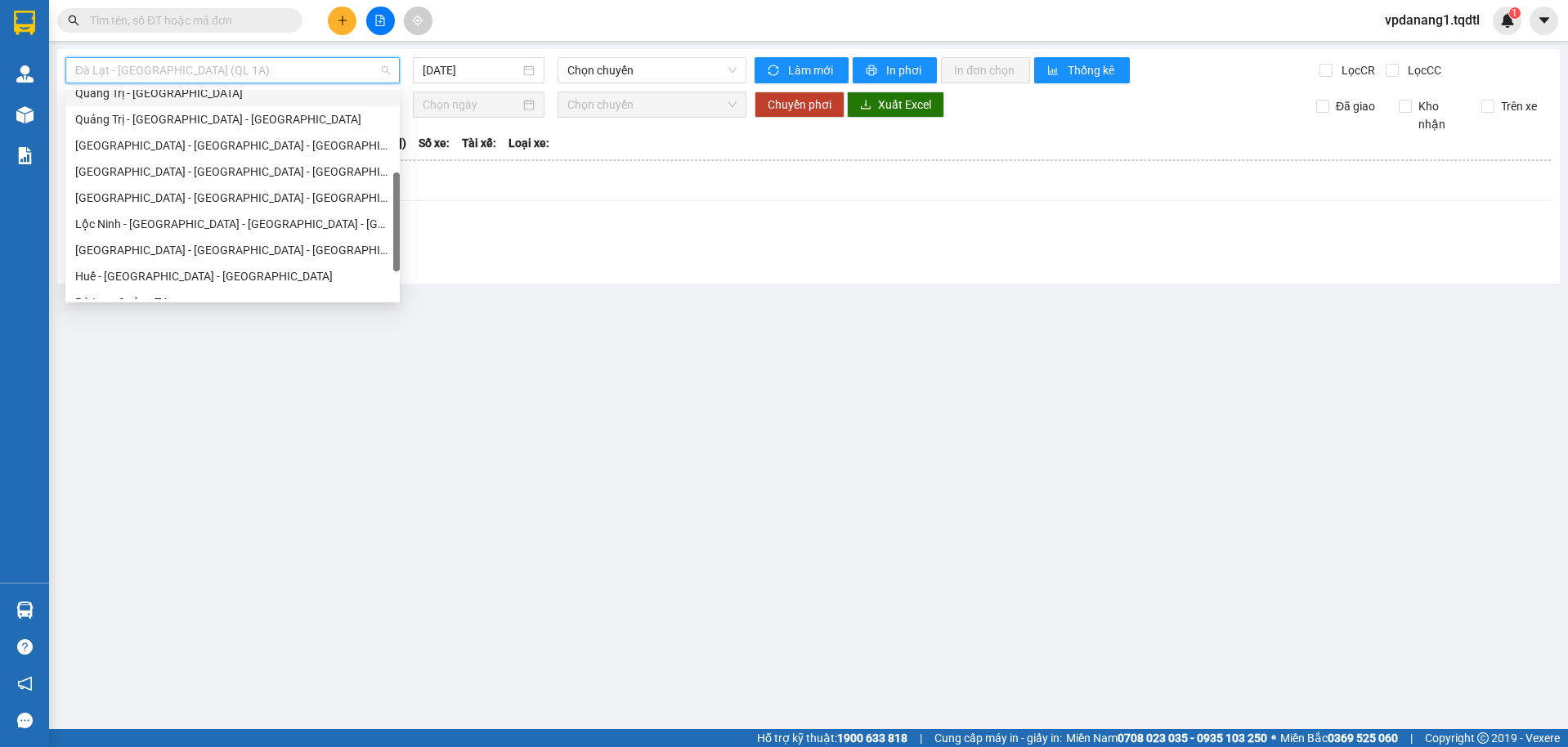
click at [143, 105] on div "Quảng Trị - [GEOGRAPHIC_DATA]" at bounding box center [232, 94] width 334 height 26
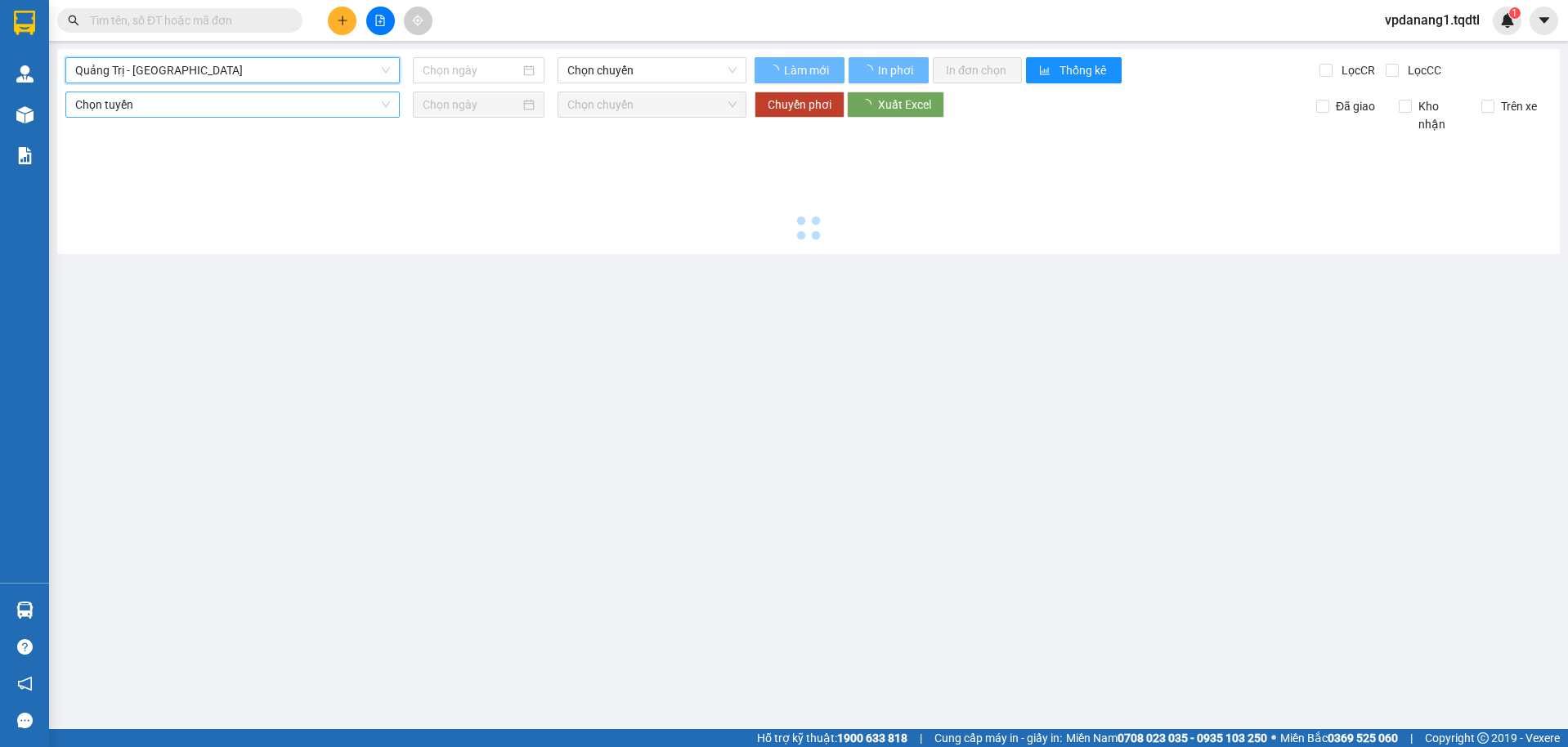
type input "[DATE]"
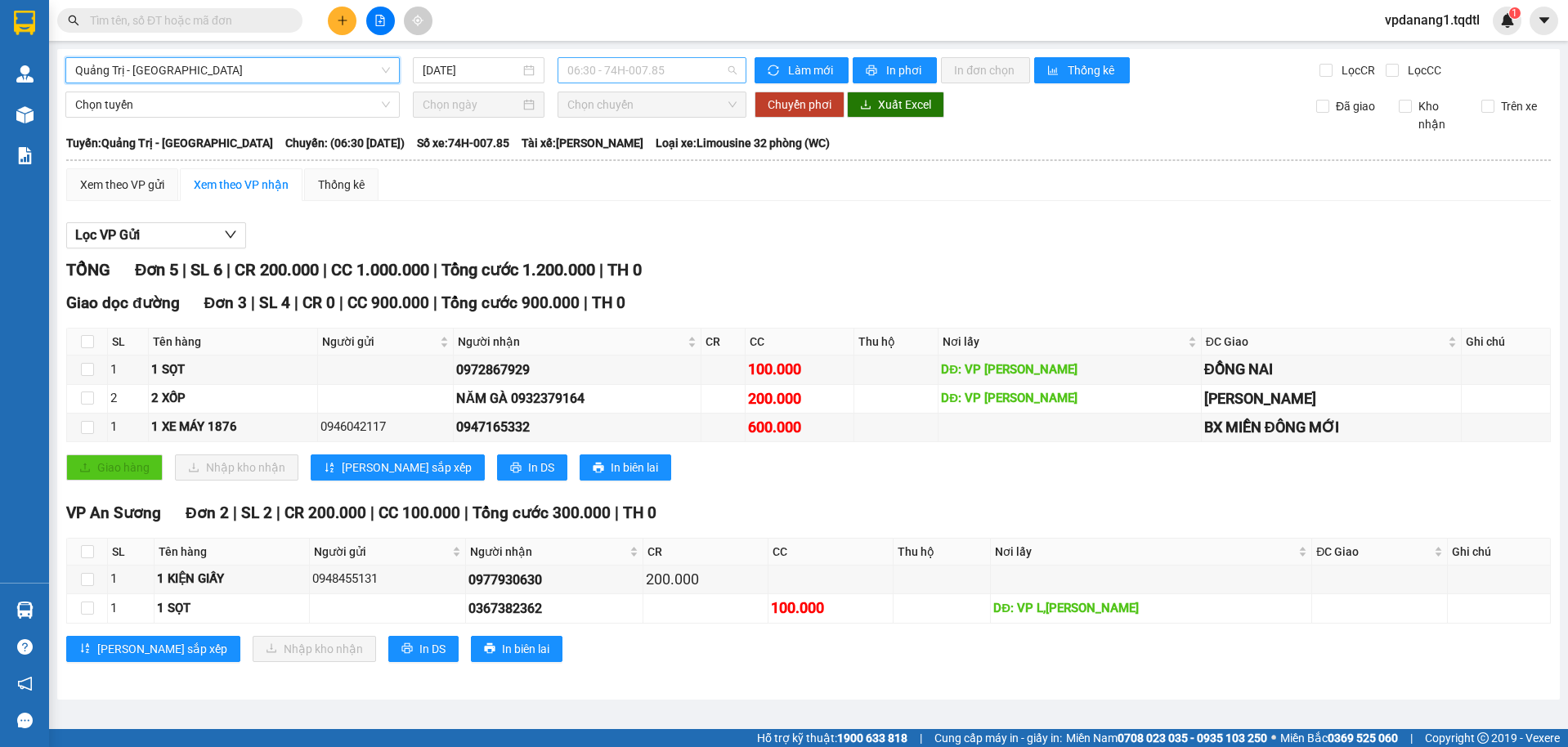
click at [636, 66] on span "06:30 - 74H-007.85" at bounding box center [653, 70] width 170 height 25
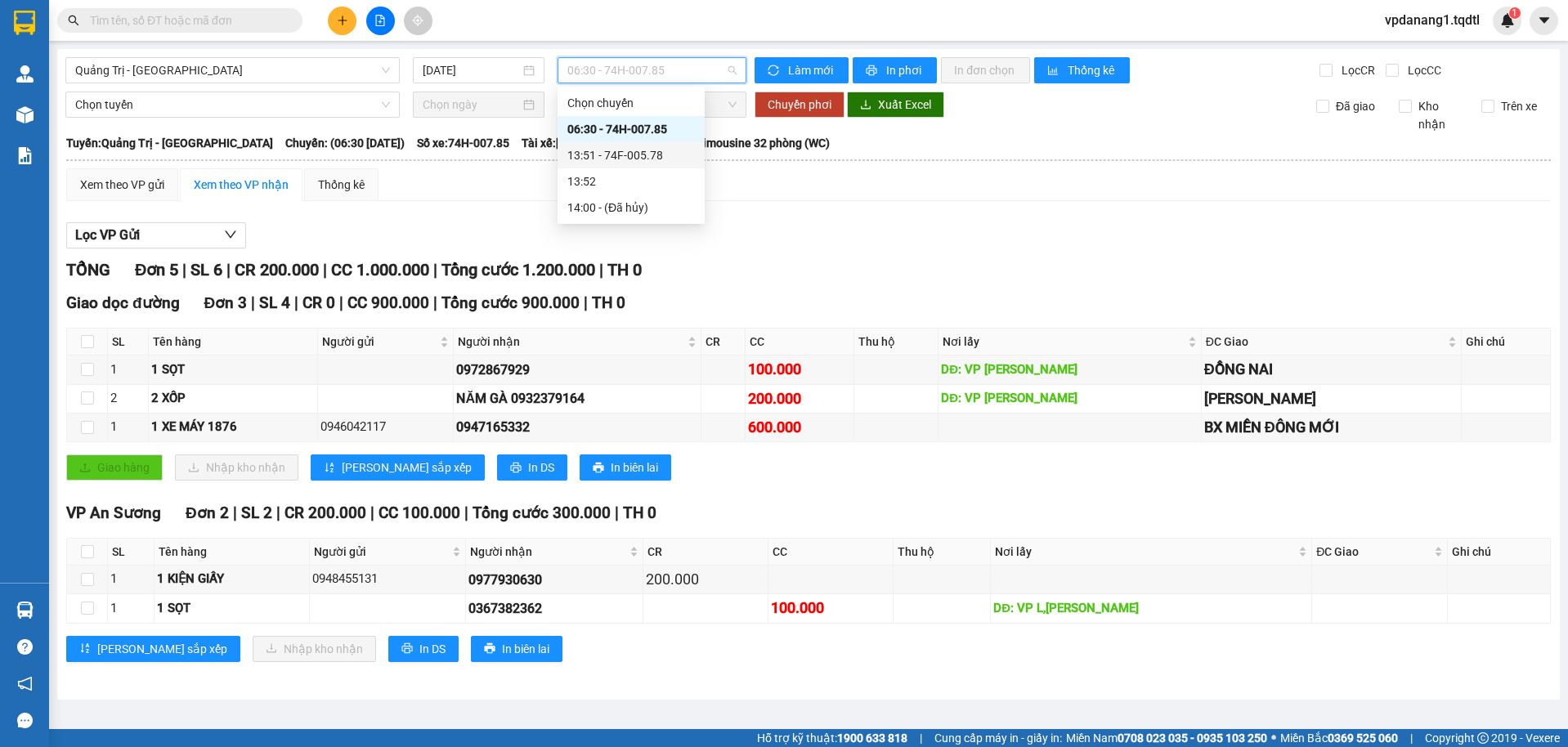
click at [647, 155] on div "13:51 - 74F-005.78" at bounding box center [631, 155] width 128 height 18
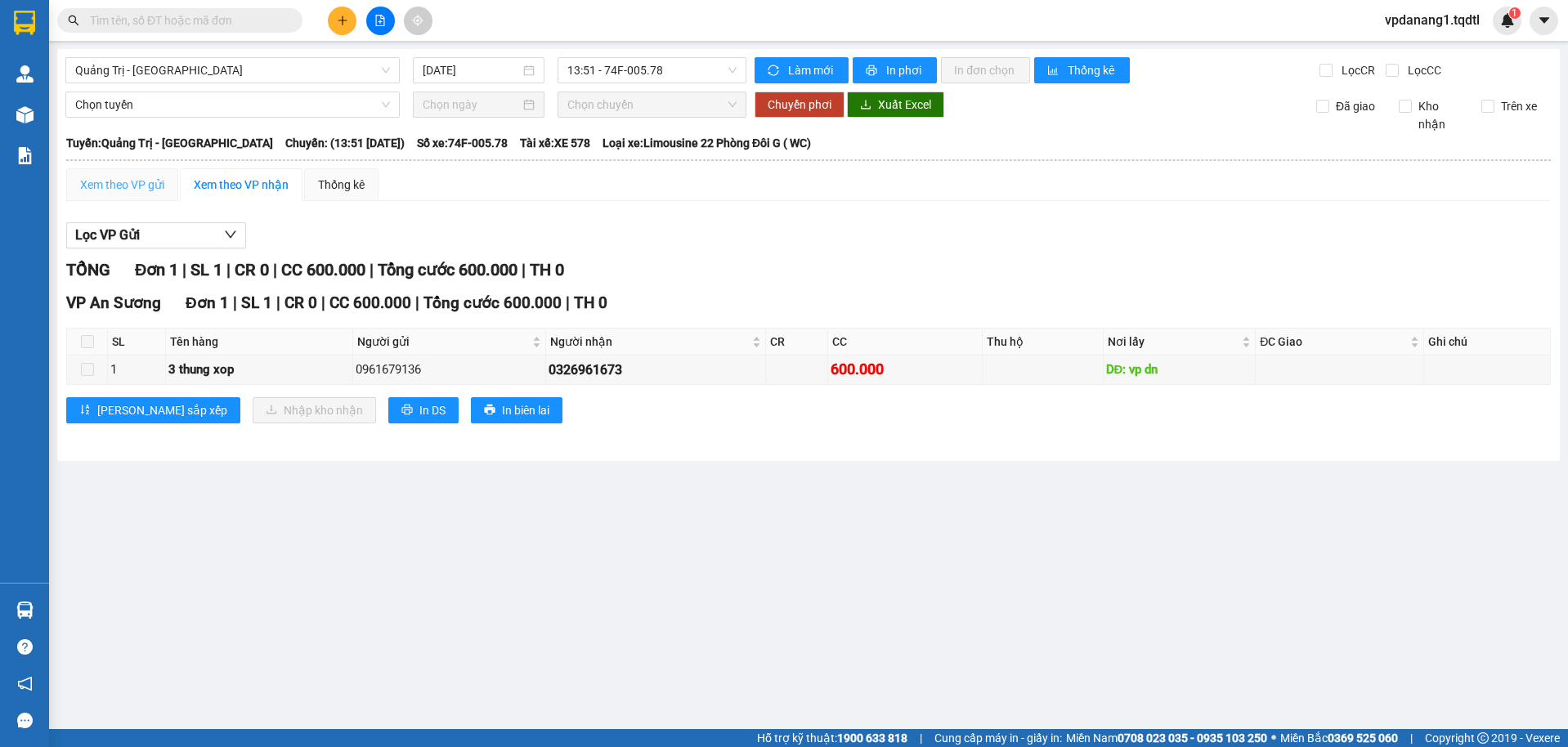
click at [114, 194] on div "Xem theo VP gửi" at bounding box center [122, 184] width 112 height 33
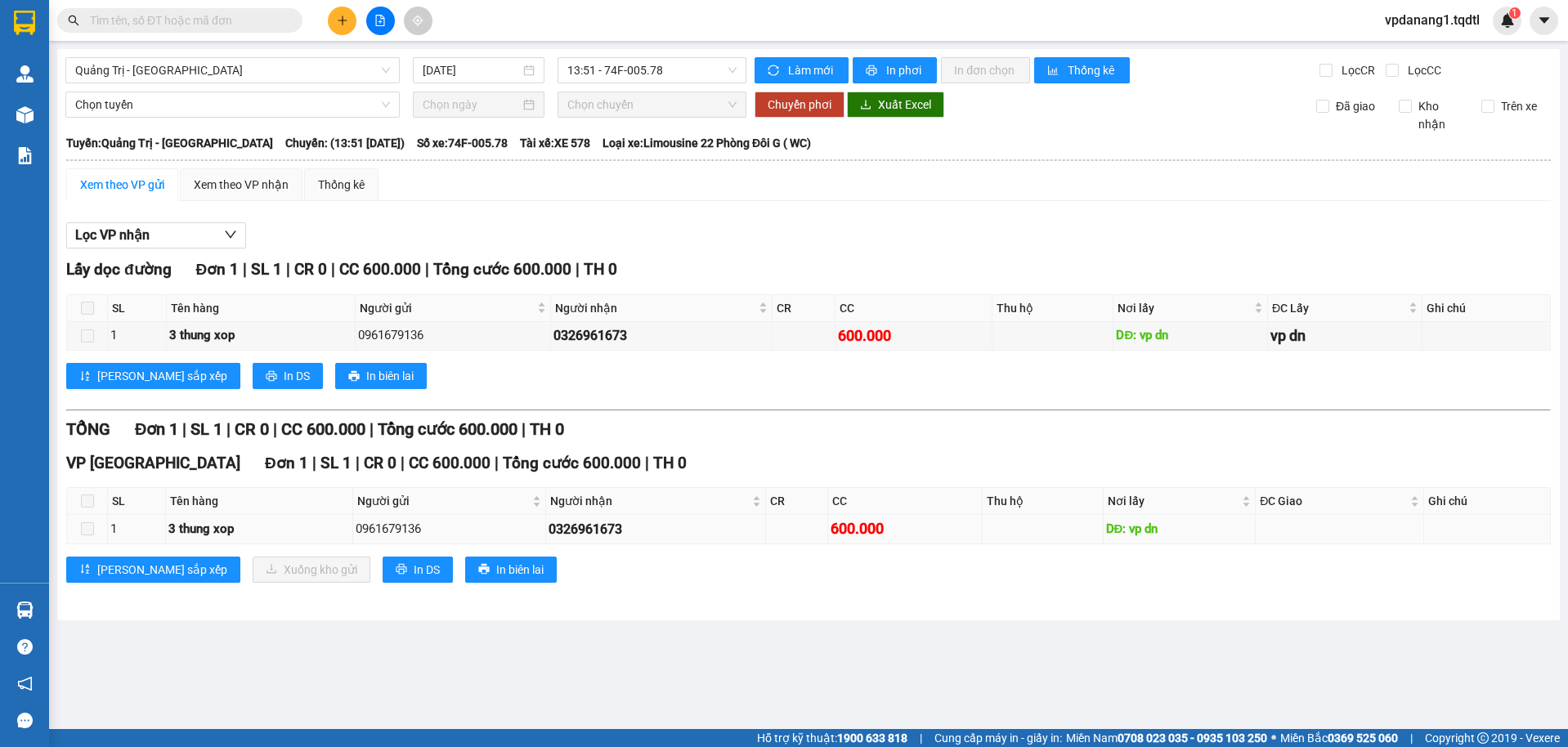
click at [88, 530] on span at bounding box center [88, 529] width 13 height 13
click at [183, 539] on div "3 thung xop" at bounding box center [259, 530] width 182 height 20
drag, startPoint x: 194, startPoint y: 538, endPoint x: 214, endPoint y: 536, distance: 20.1
click at [201, 537] on div "3 thung xop" at bounding box center [259, 530] width 182 height 20
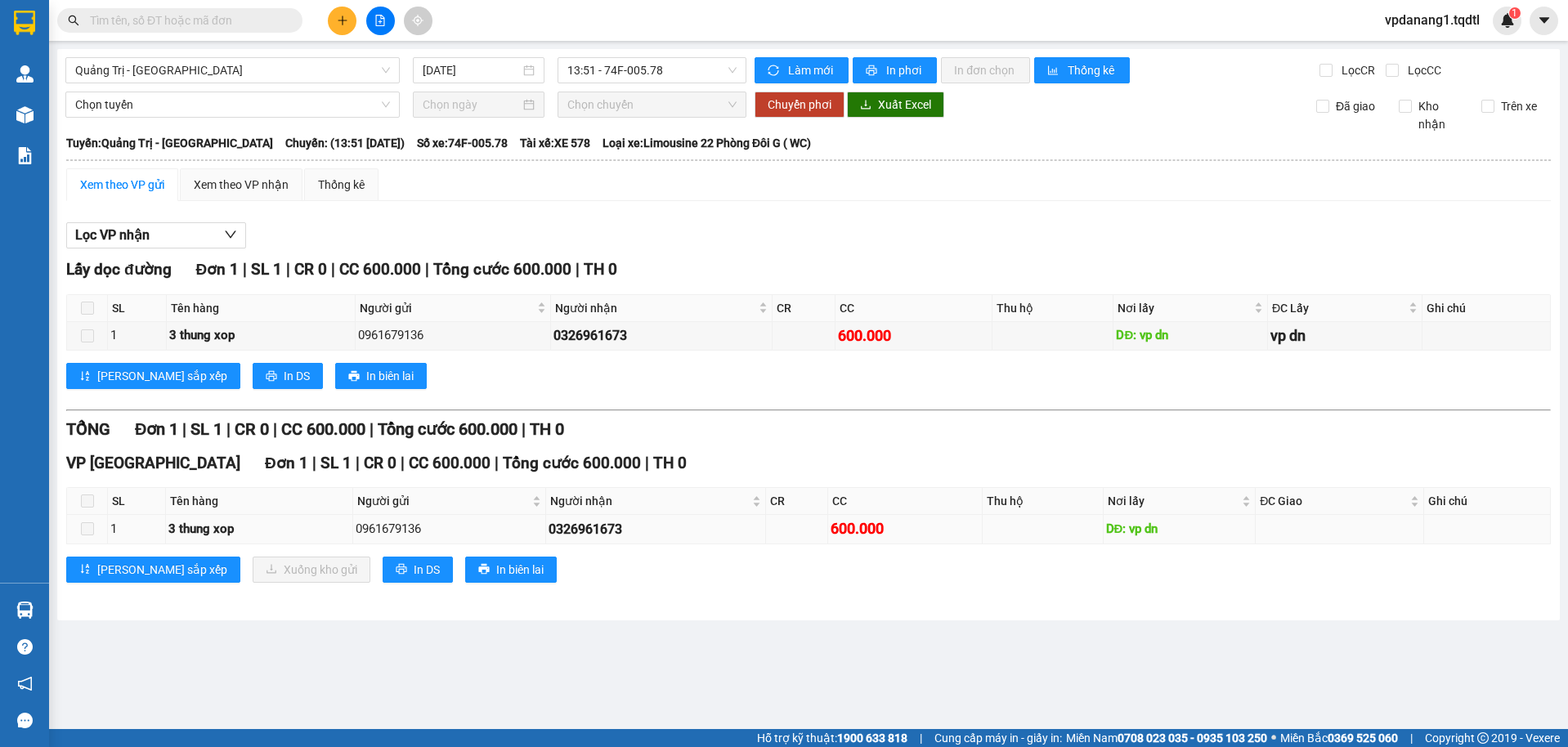
click at [214, 536] on div "3 thung xop" at bounding box center [259, 530] width 182 height 20
click at [255, 178] on div "Xem theo VP nhận" at bounding box center [241, 184] width 95 height 18
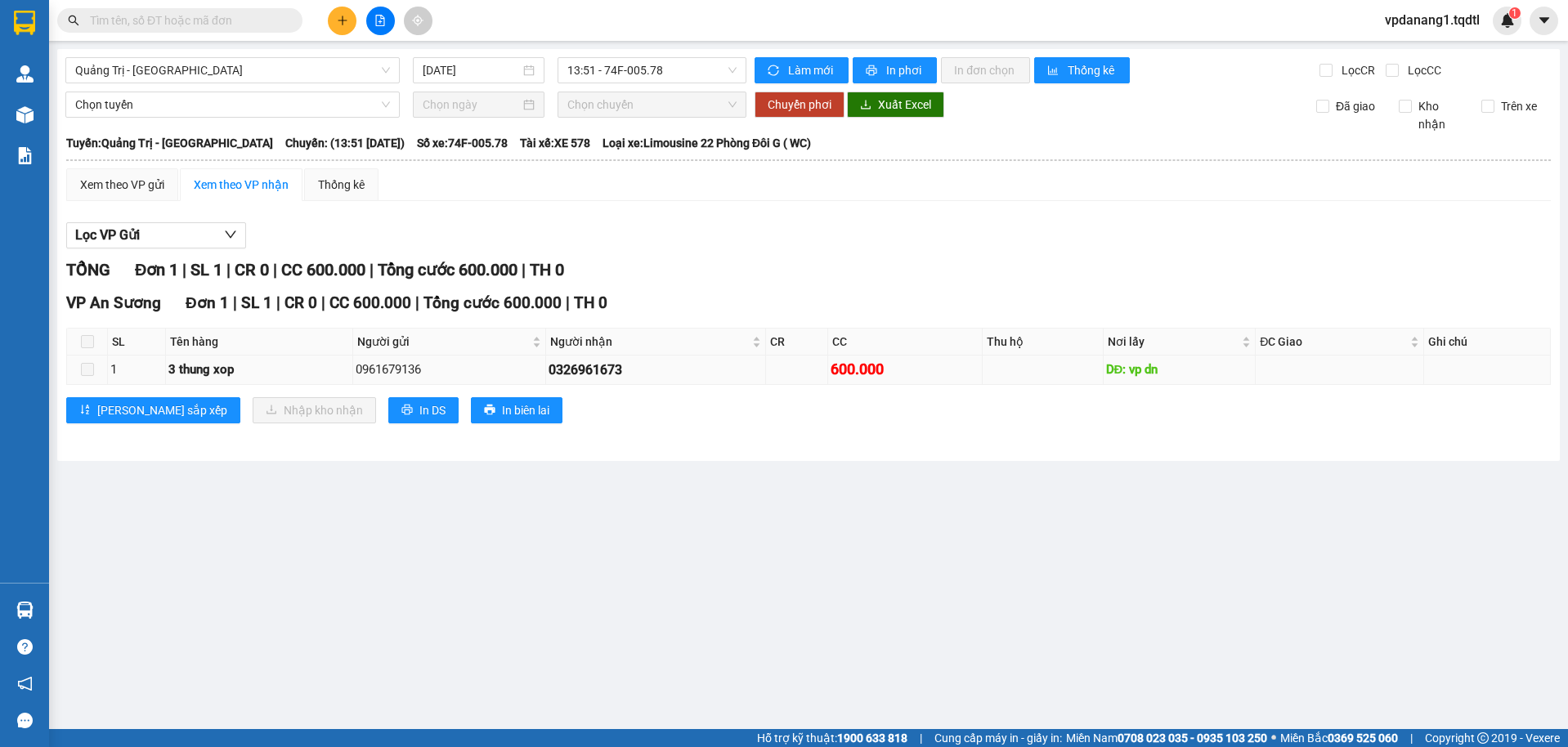
click at [81, 374] on span at bounding box center [88, 370] width 13 height 13
drag, startPoint x: 89, startPoint y: 372, endPoint x: 159, endPoint y: 333, distance: 80.1
click at [94, 370] on td at bounding box center [87, 370] width 41 height 28
click at [328, 178] on div "Thống kê" at bounding box center [340, 184] width 46 height 18
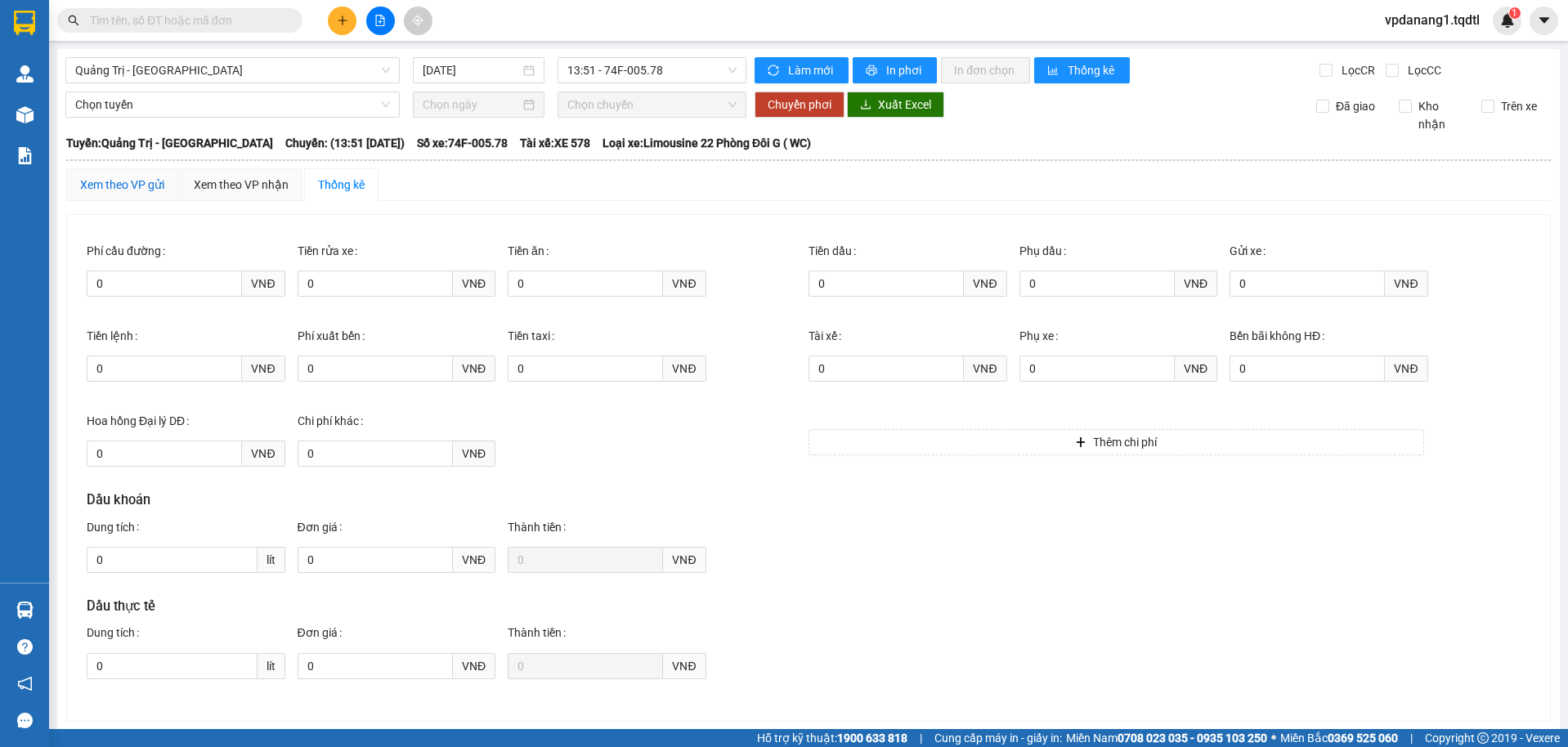
click at [152, 181] on div "Xem theo VP gửi" at bounding box center [122, 184] width 84 height 18
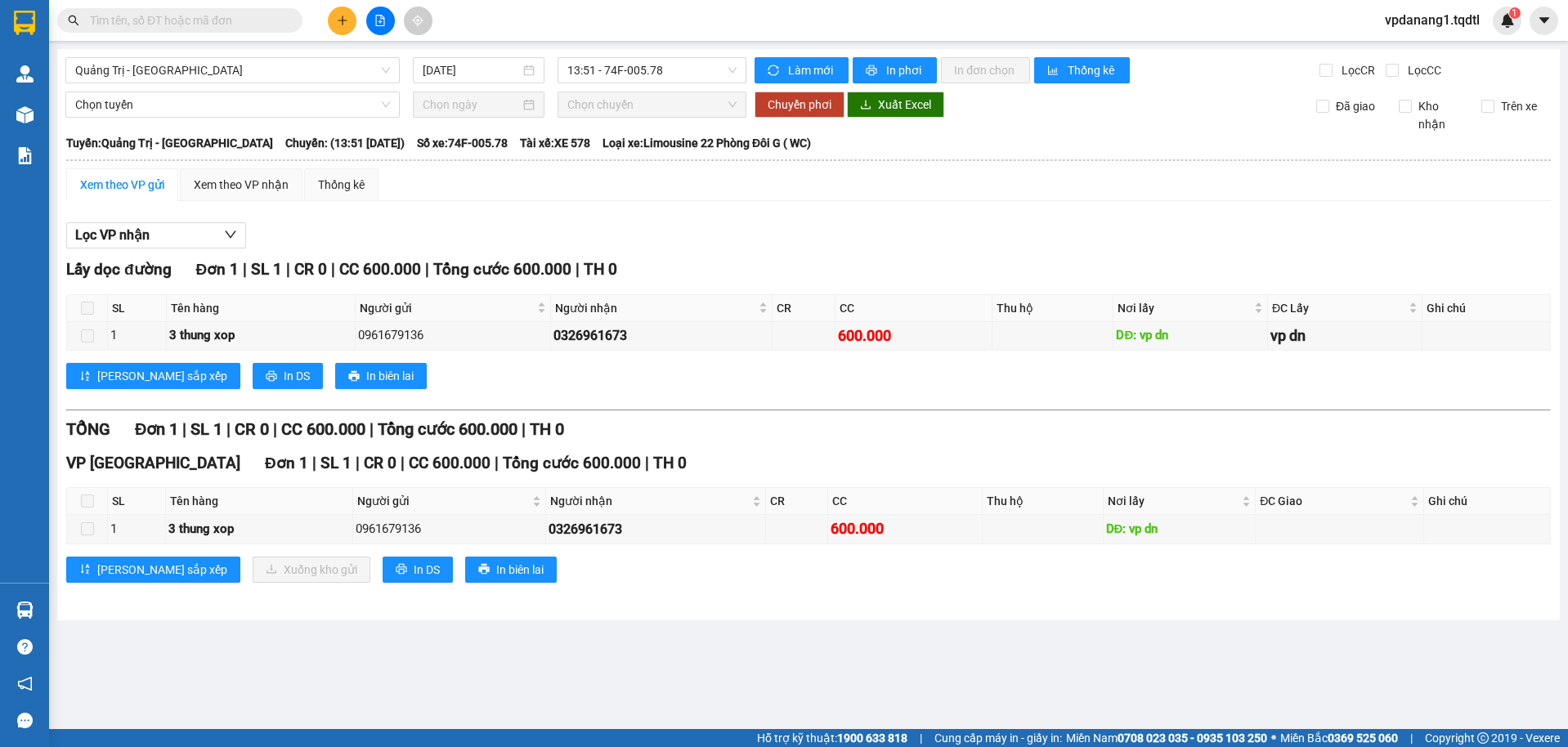
click at [87, 498] on span at bounding box center [88, 501] width 13 height 13
click at [88, 498] on span at bounding box center [88, 501] width 13 height 13
click at [96, 564] on button "[PERSON_NAME] sắp xếp" at bounding box center [153, 570] width 174 height 26
click at [269, 189] on div "Xem theo VP nhận" at bounding box center [241, 184] width 95 height 18
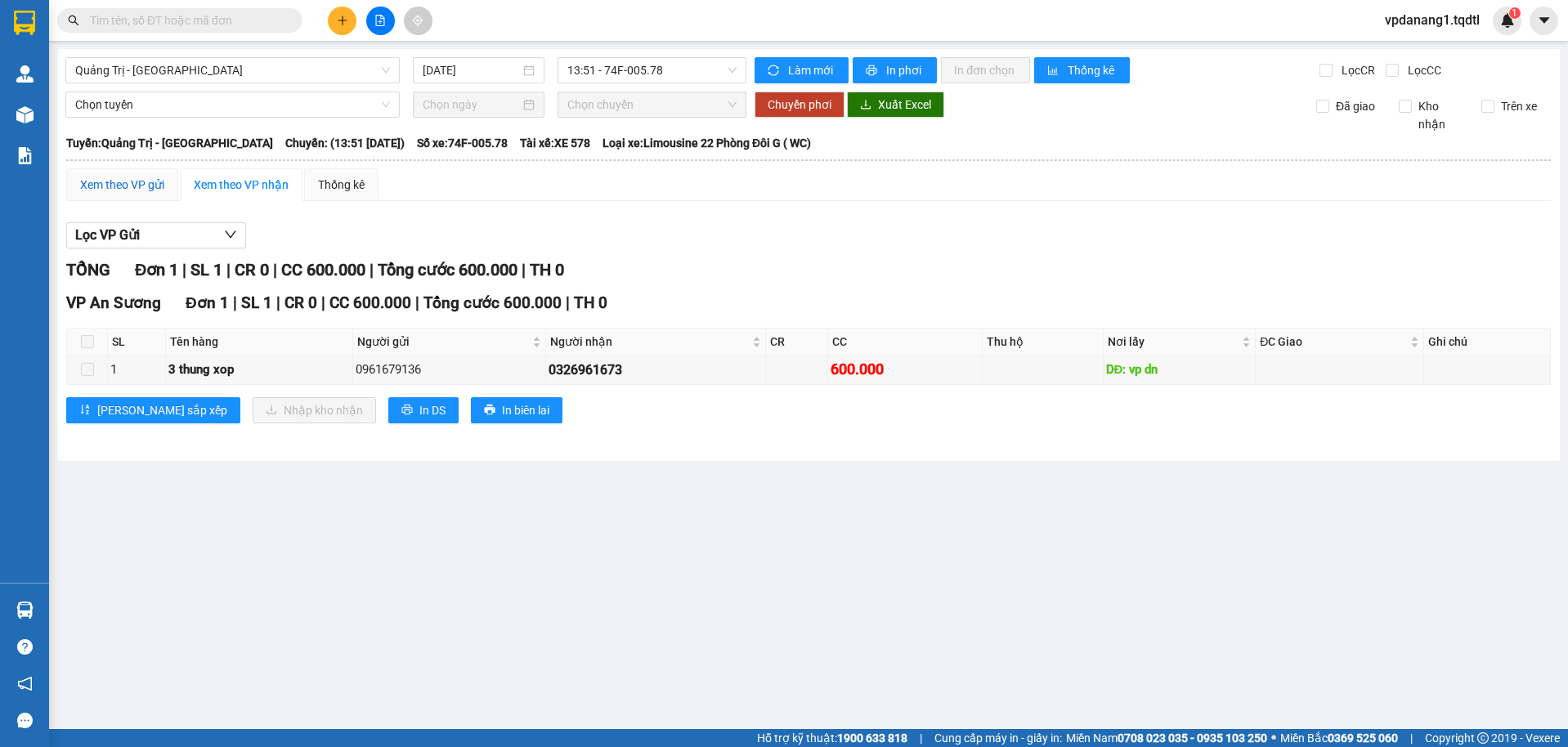
click at [131, 183] on div "Xem theo VP gửi" at bounding box center [122, 184] width 84 height 18
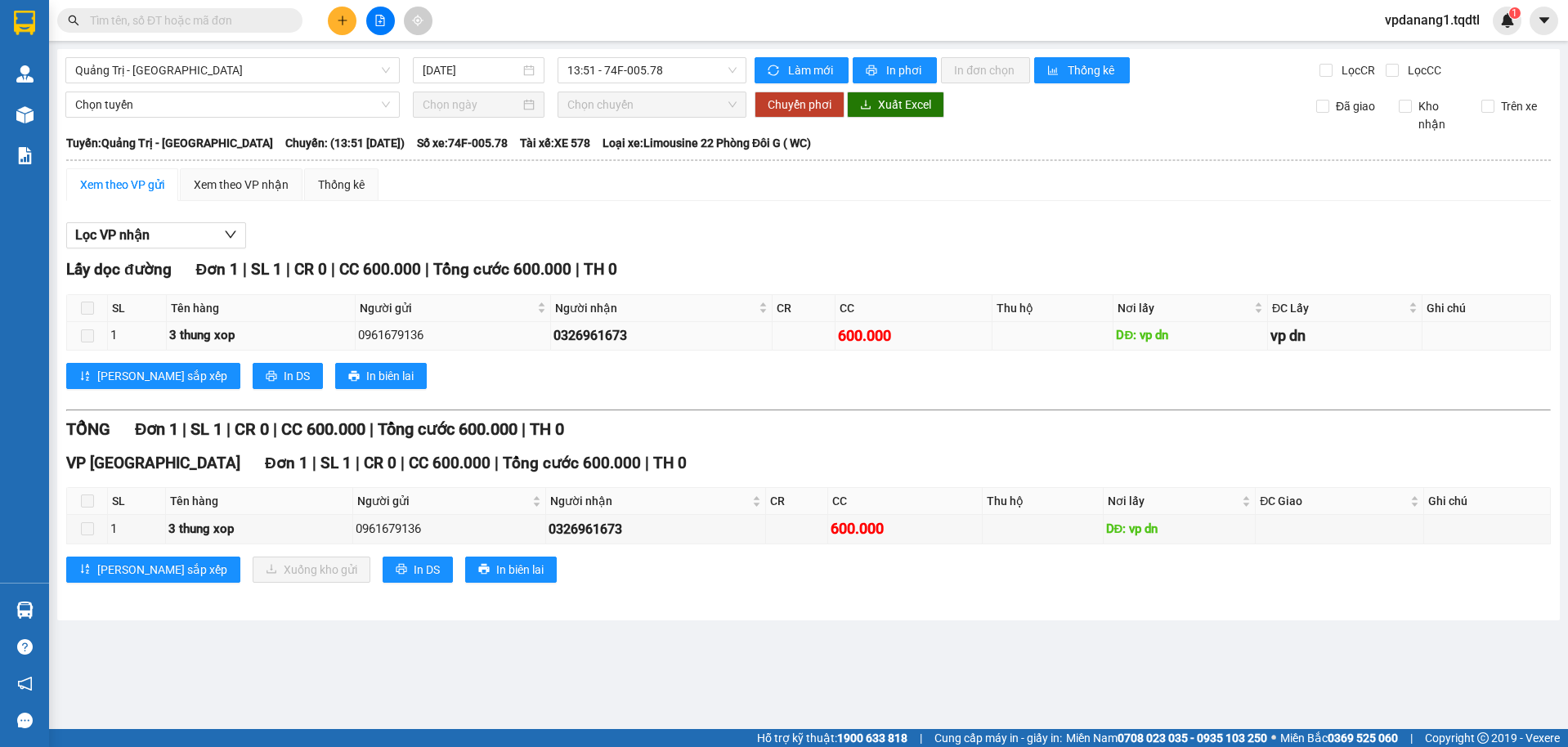
click at [146, 324] on td "1" at bounding box center [137, 336] width 59 height 28
click at [146, 328] on div "1" at bounding box center [137, 336] width 53 height 20
click at [219, 526] on div "3 thung xop" at bounding box center [259, 530] width 182 height 20
click at [220, 528] on div "3 thung xop" at bounding box center [259, 530] width 182 height 20
click at [729, 76] on span "13:51 - 74F-005.78" at bounding box center [653, 70] width 170 height 25
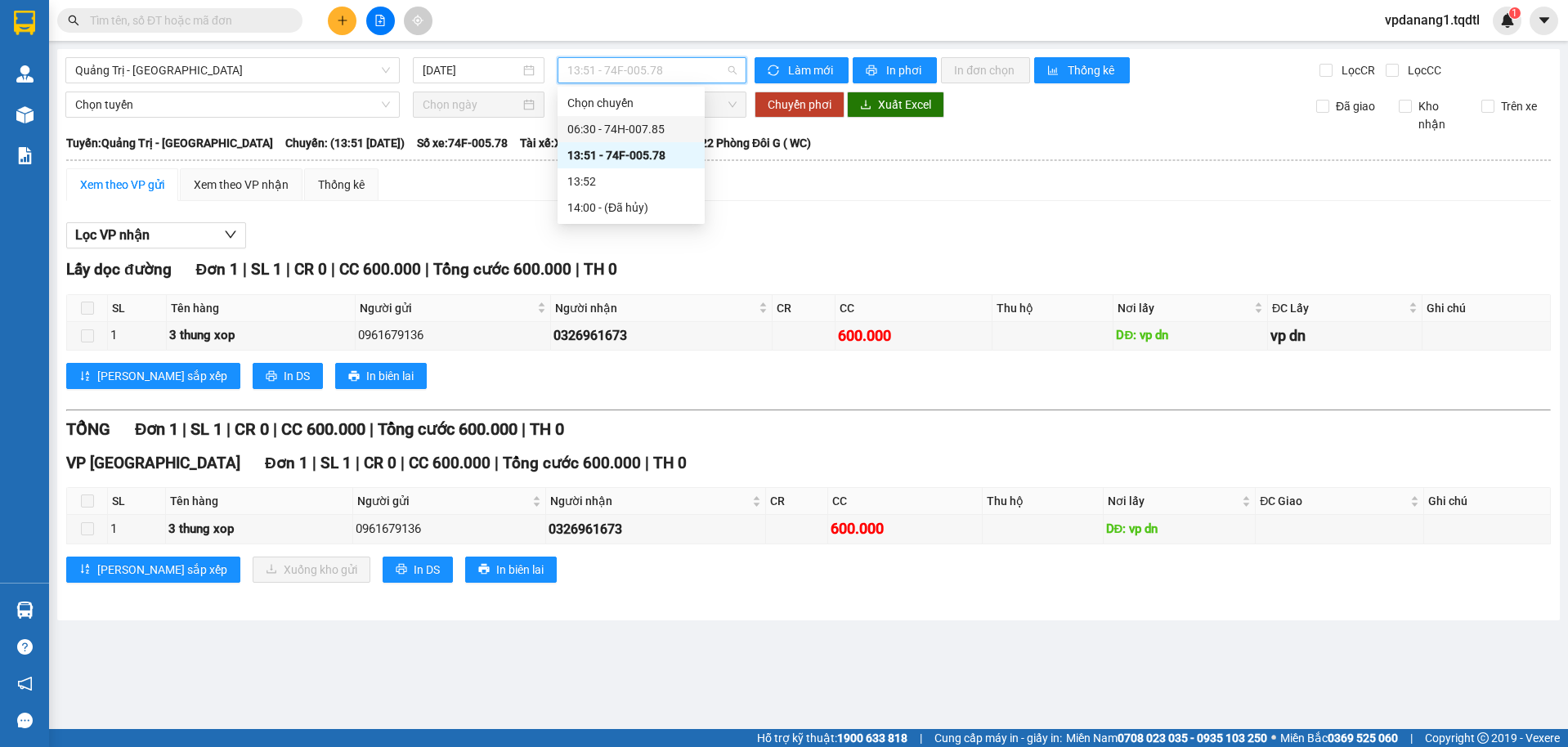
click at [641, 131] on div "06:30 - 74H-007.85" at bounding box center [631, 129] width 128 height 18
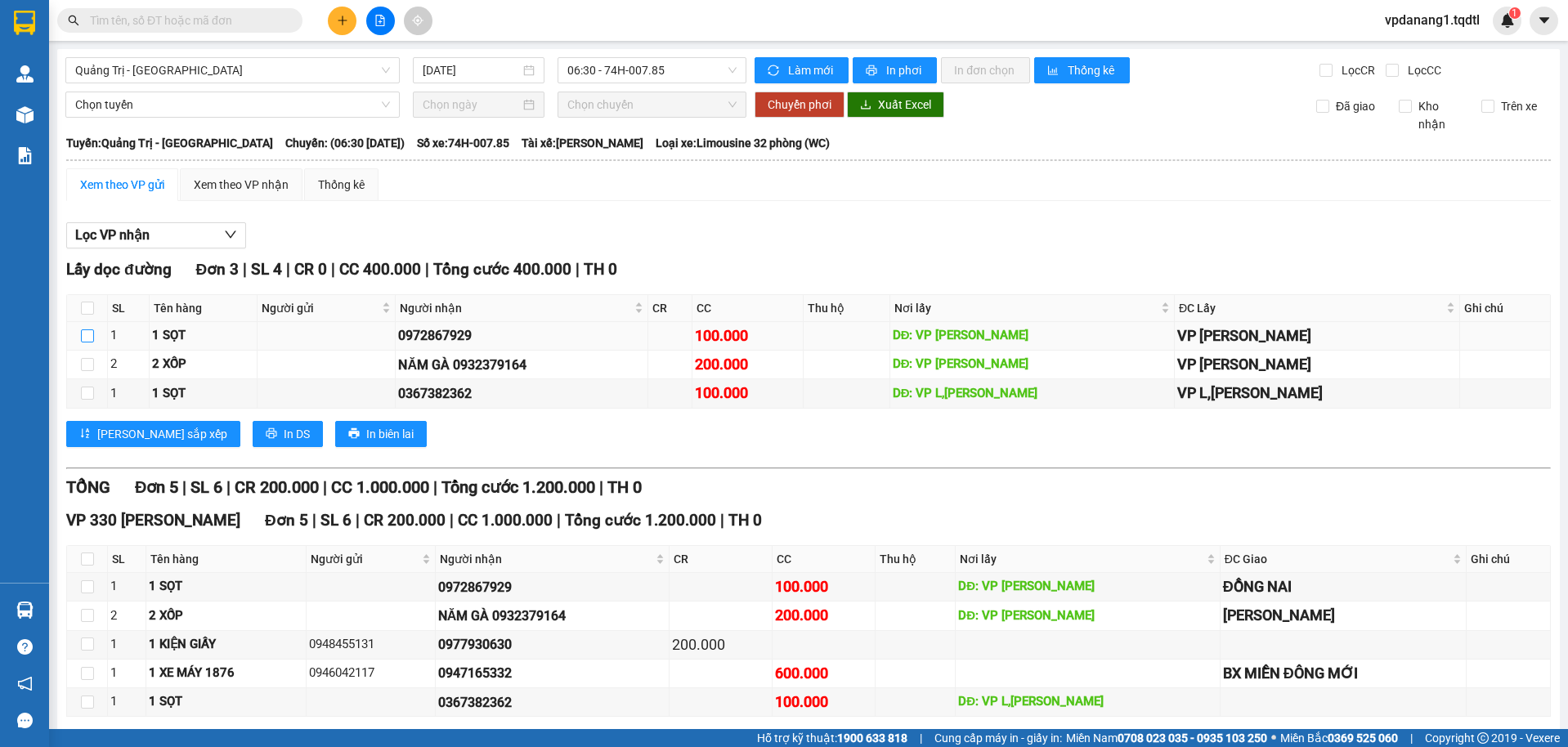
click at [81, 335] on input "checkbox" at bounding box center [88, 336] width 13 height 13
checkbox input "true"
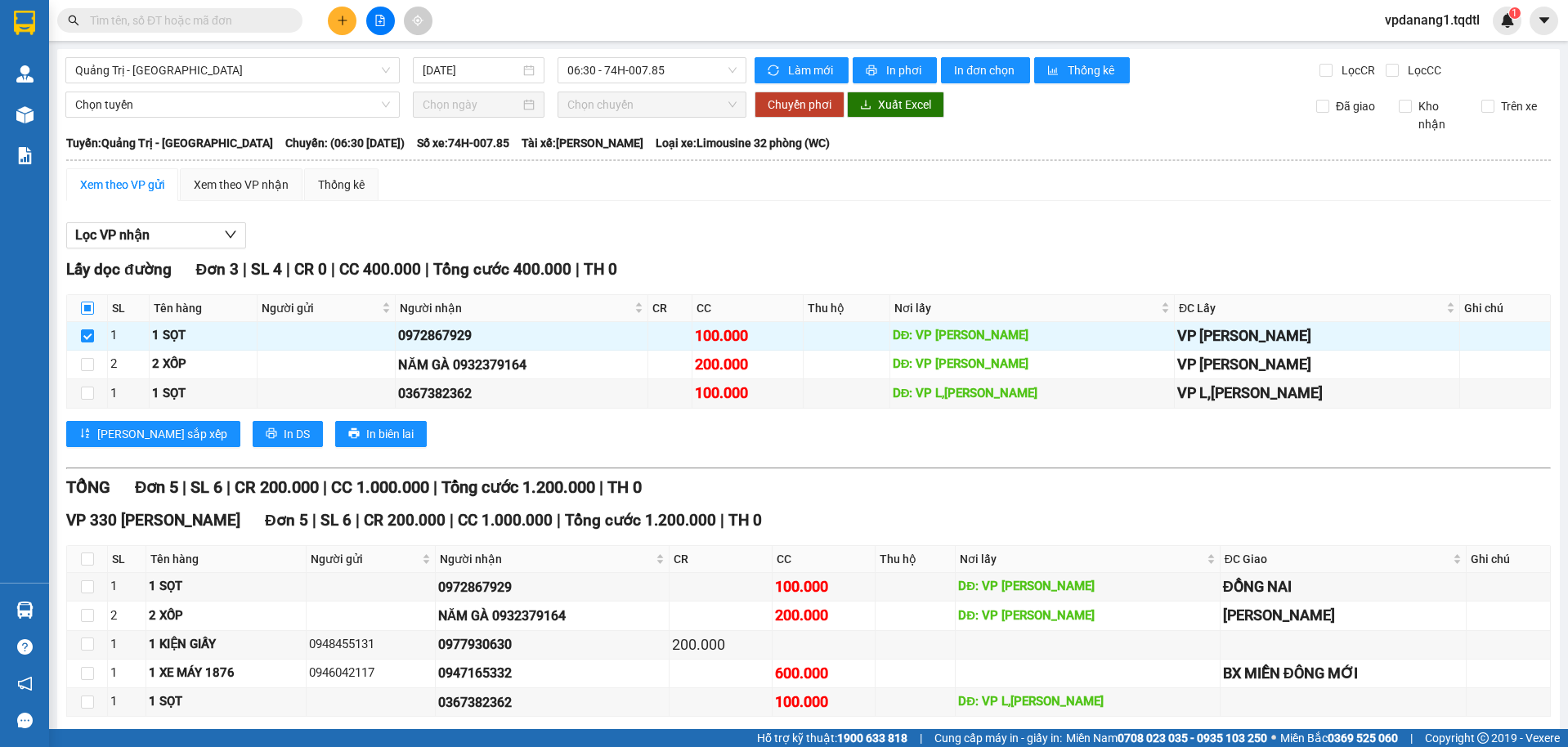
click at [83, 307] on input "checkbox" at bounding box center [88, 308] width 13 height 13
checkbox input "true"
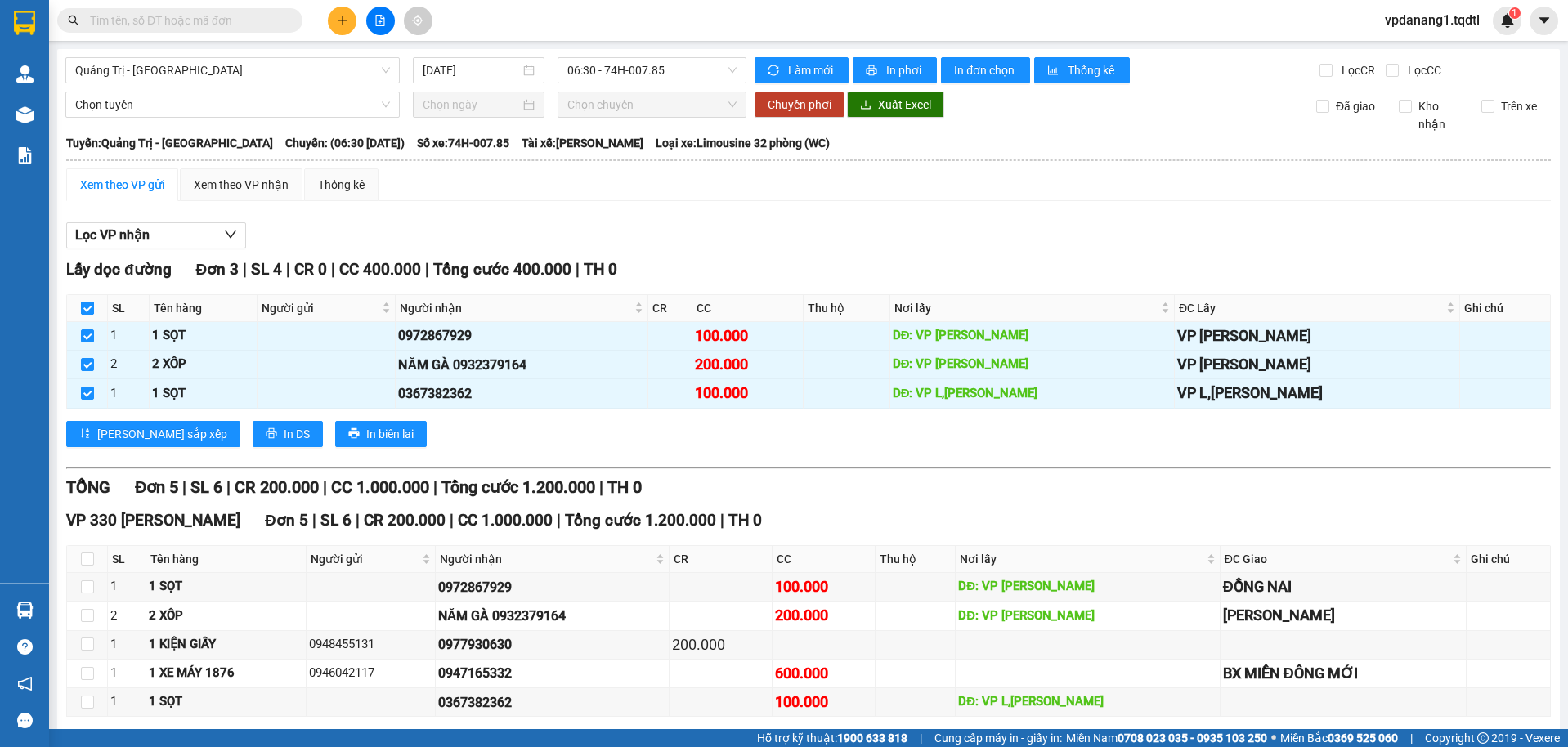
click at [87, 306] on input "checkbox" at bounding box center [88, 308] width 13 height 13
checkbox input "false"
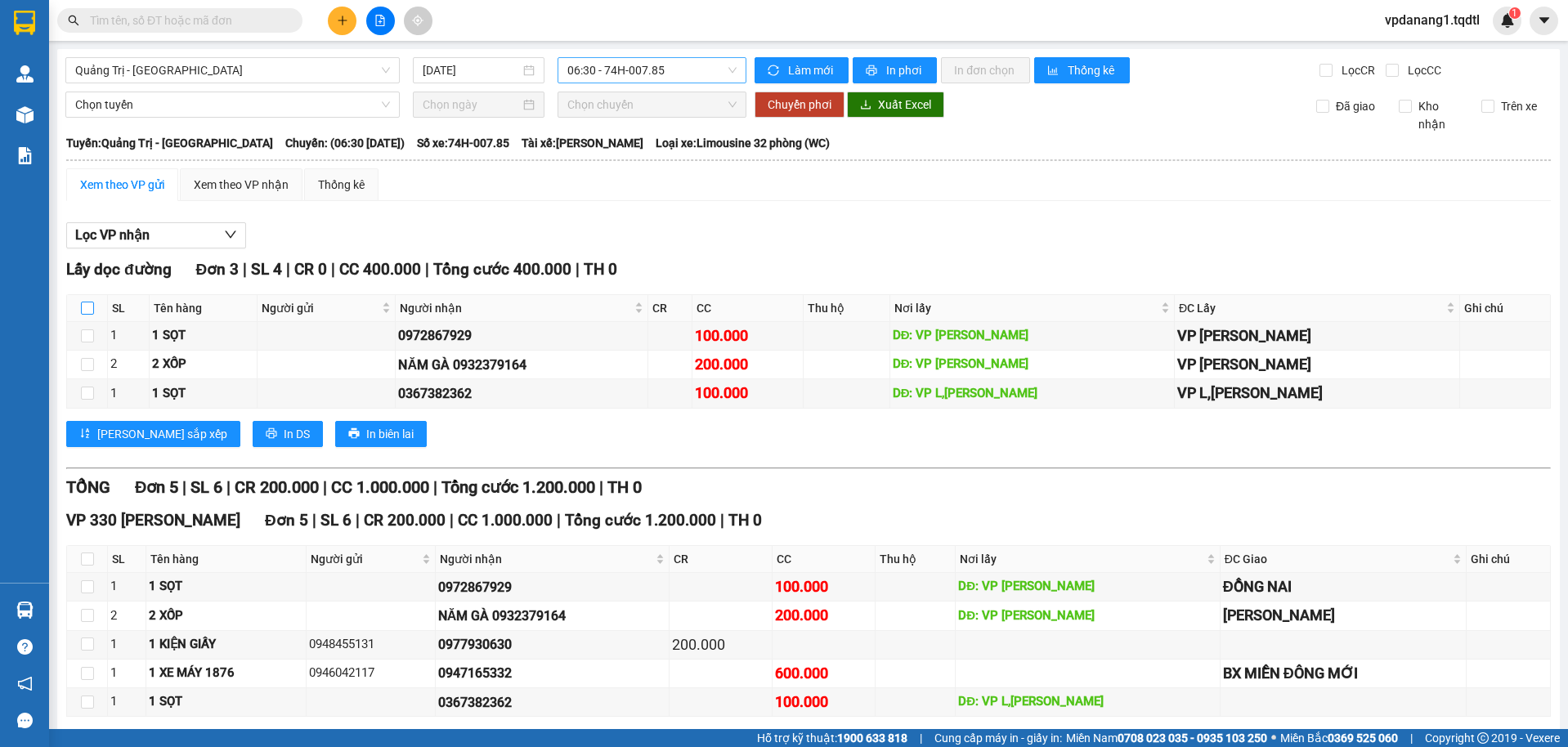
click at [642, 78] on span "06:30 - 74H-007.85" at bounding box center [653, 70] width 170 height 25
click at [605, 148] on div "13:51 - 74F-005.78" at bounding box center [626, 155] width 128 height 18
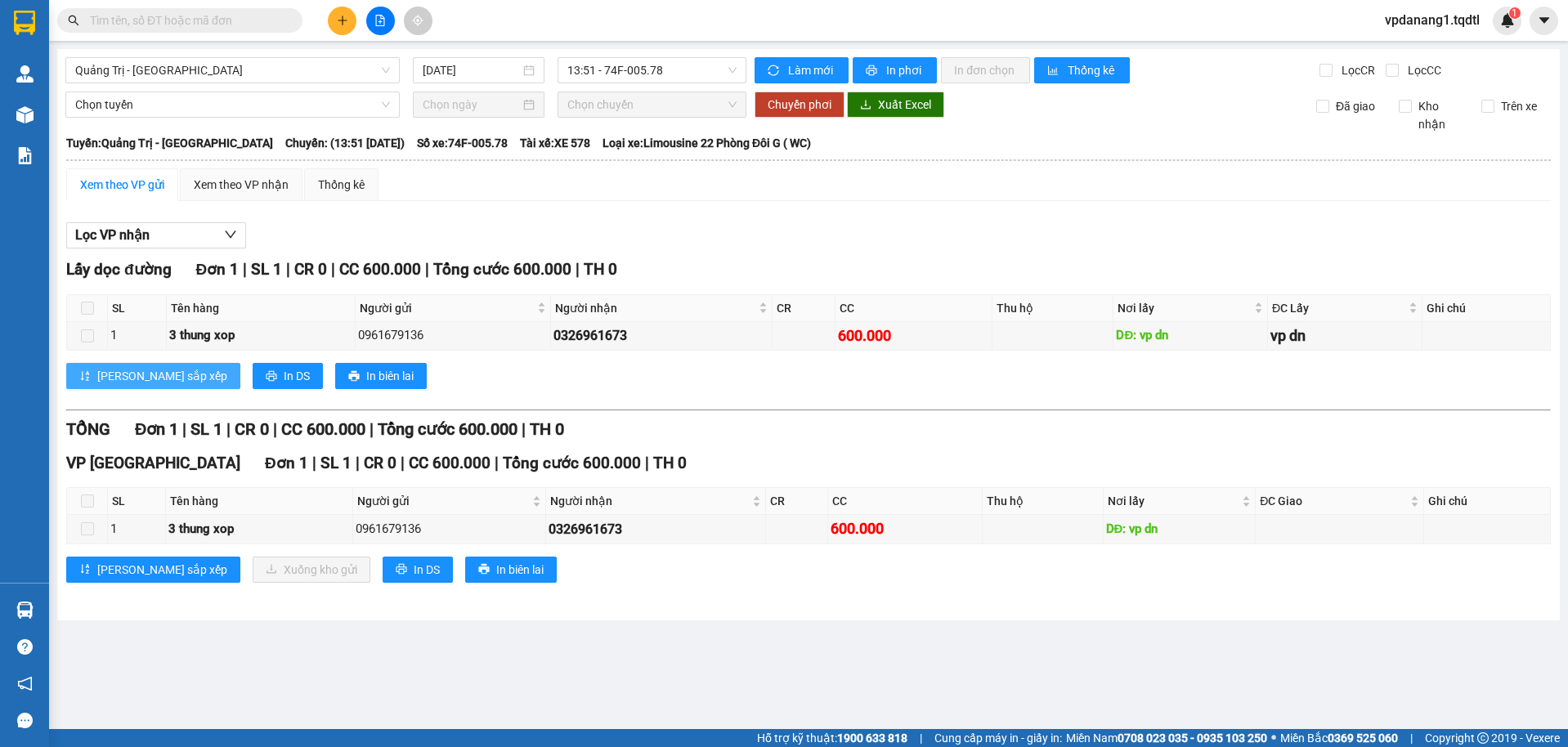
click at [167, 378] on button "[PERSON_NAME] sắp xếp" at bounding box center [153, 376] width 174 height 26
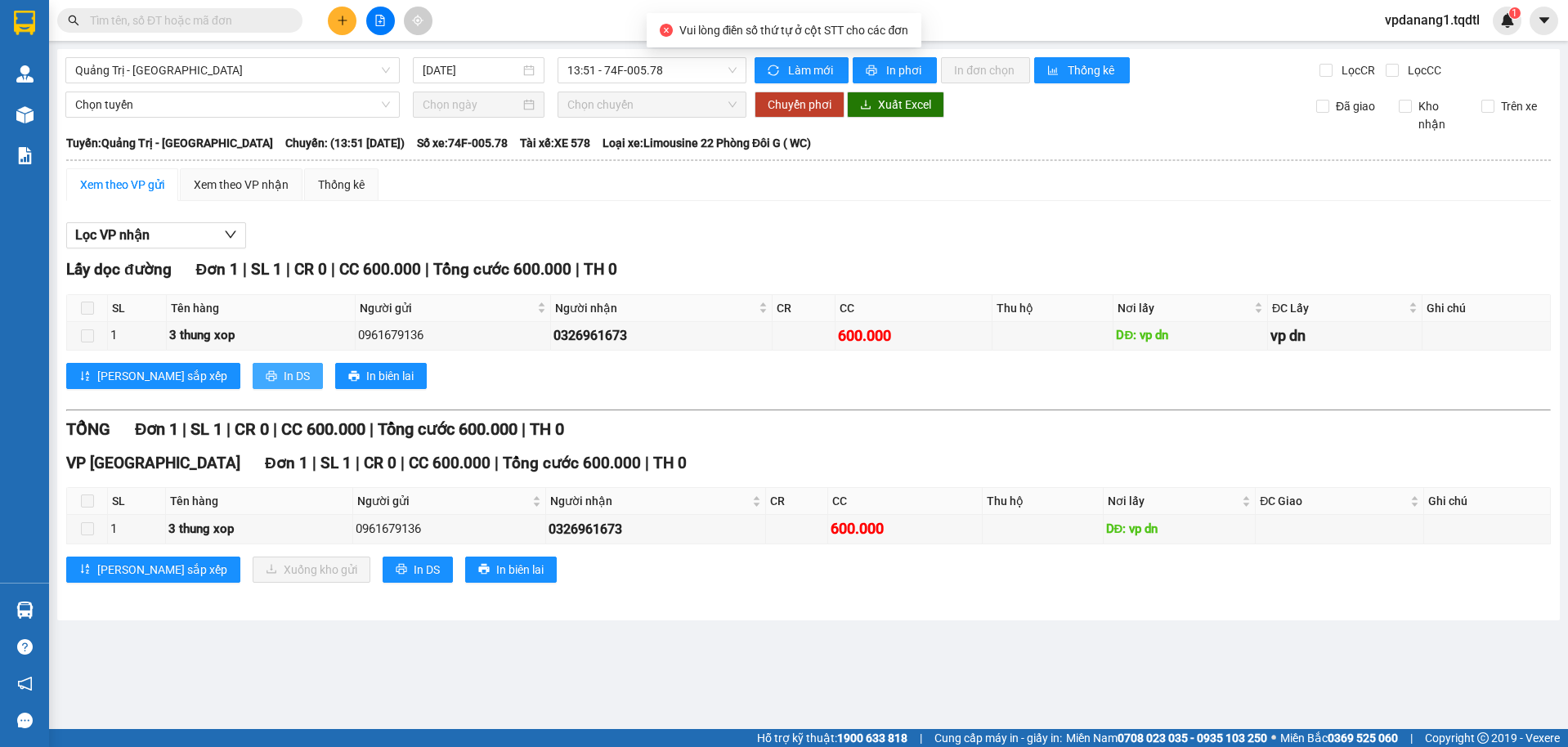
click at [266, 373] on icon "printer" at bounding box center [271, 375] width 11 height 11
